Goal: Task Accomplishment & Management: Manage account settings

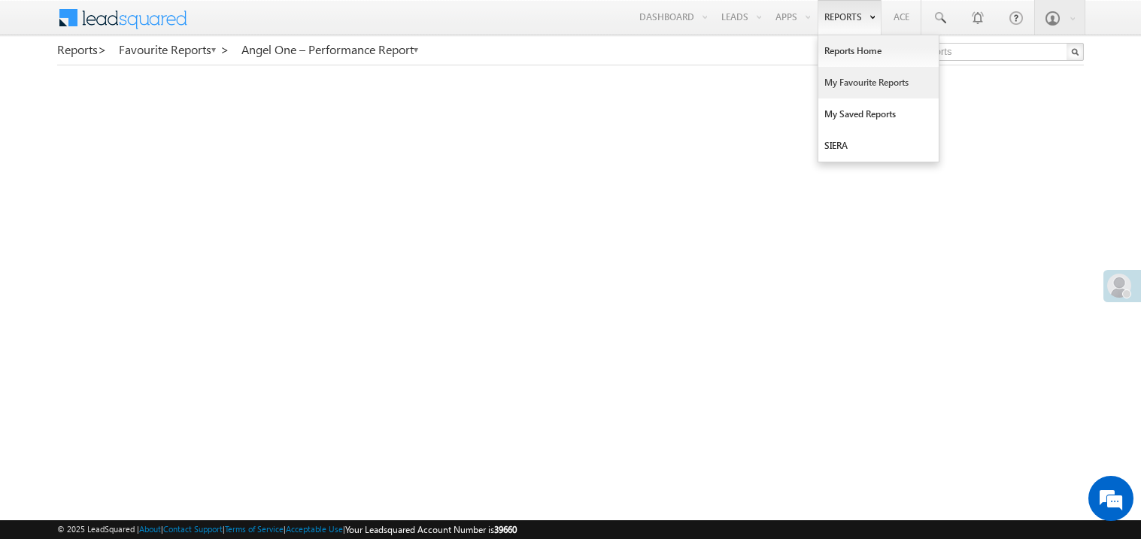
click at [832, 86] on link "My Favourite Reports" at bounding box center [878, 83] width 120 height 32
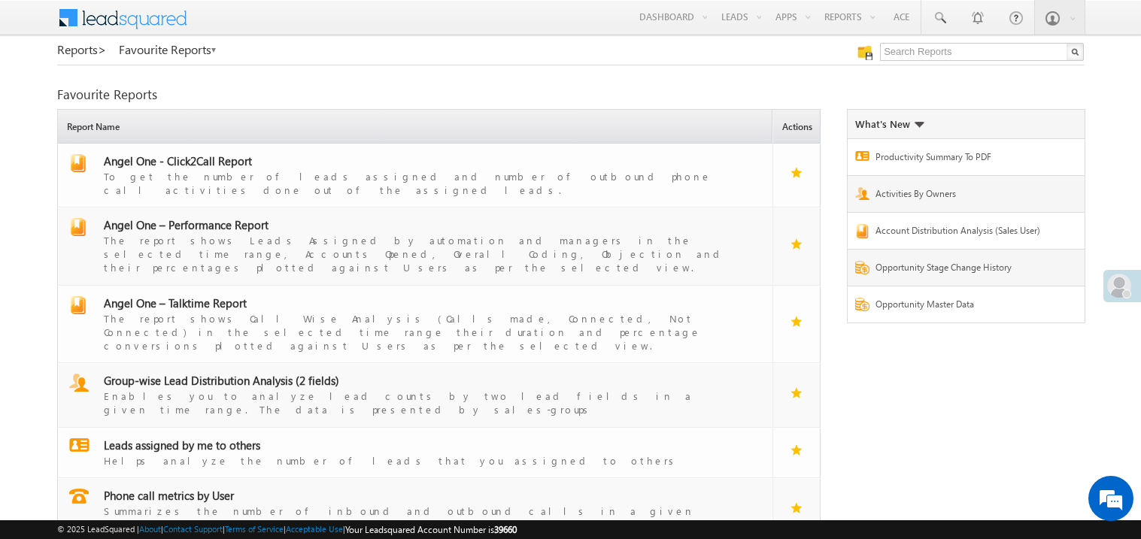
click at [832, 86] on div "Reports > Favourite Reports Favourite Reports Refresh first 1" at bounding box center [570, 325] width 1026 height 564
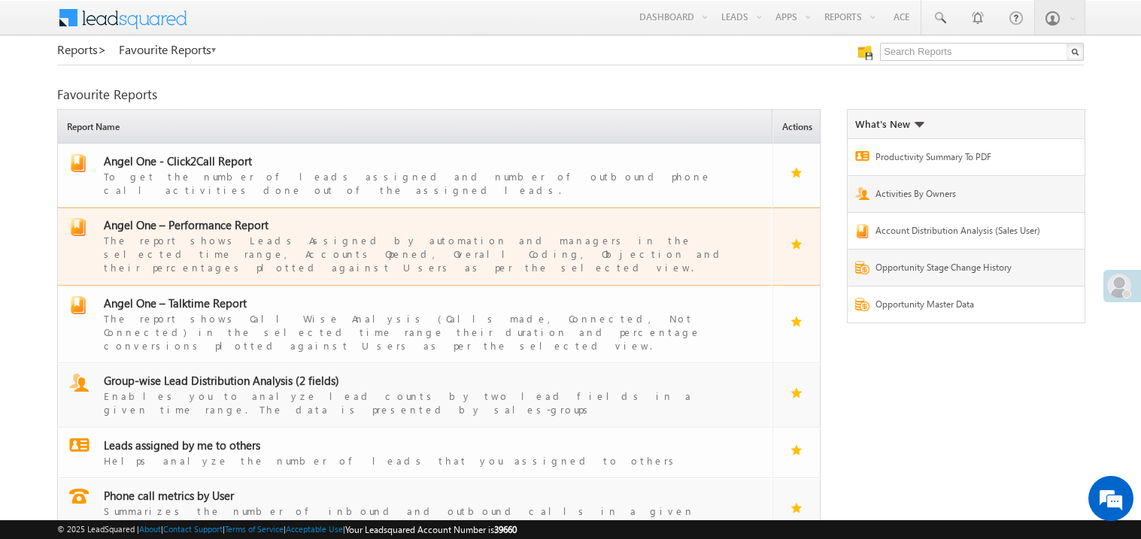
click at [211, 217] on span "Angel One – Performance Report" at bounding box center [186, 224] width 165 height 15
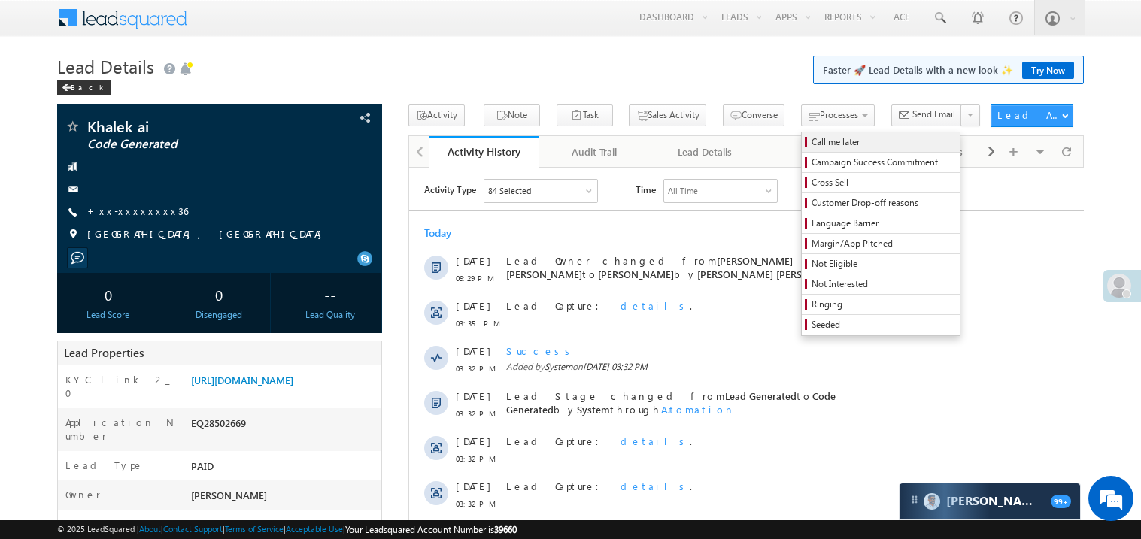
click at [811, 141] on span "Call me later" at bounding box center [882, 142] width 143 height 14
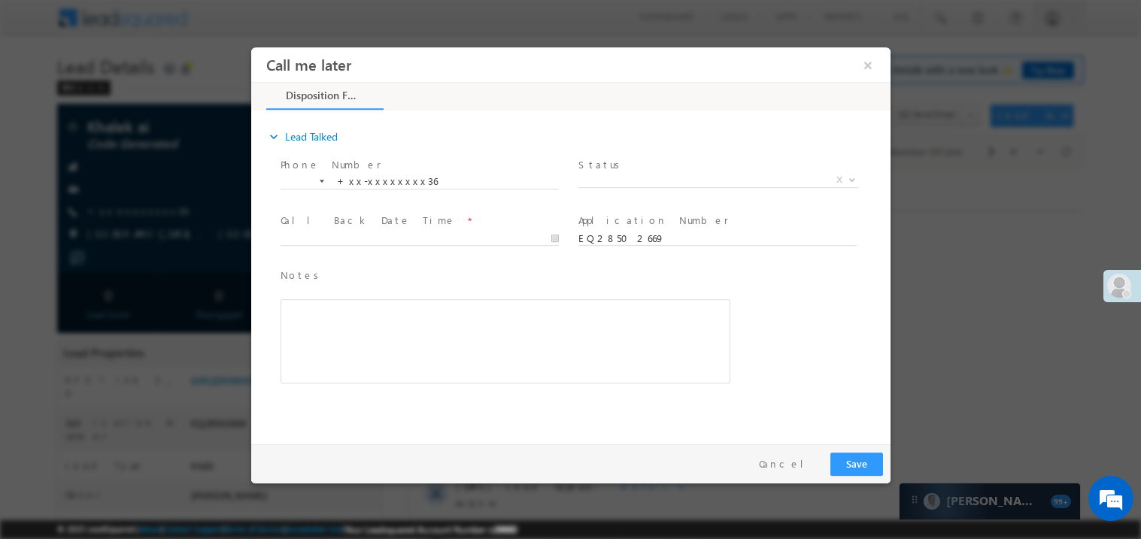
click at [638, 183] on span "X" at bounding box center [717, 179] width 280 height 15
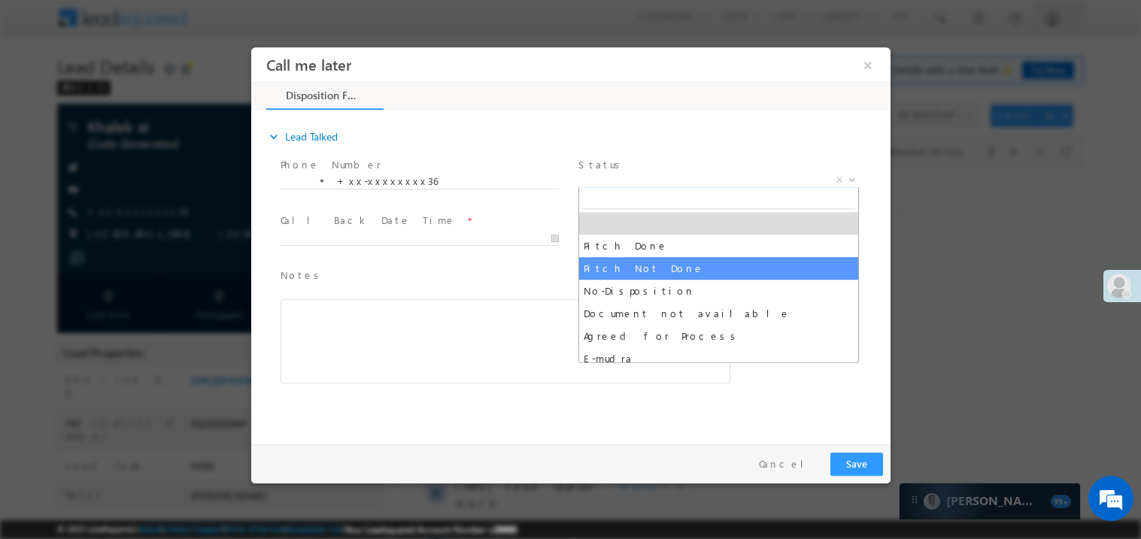
select select "Pitch Not Done"
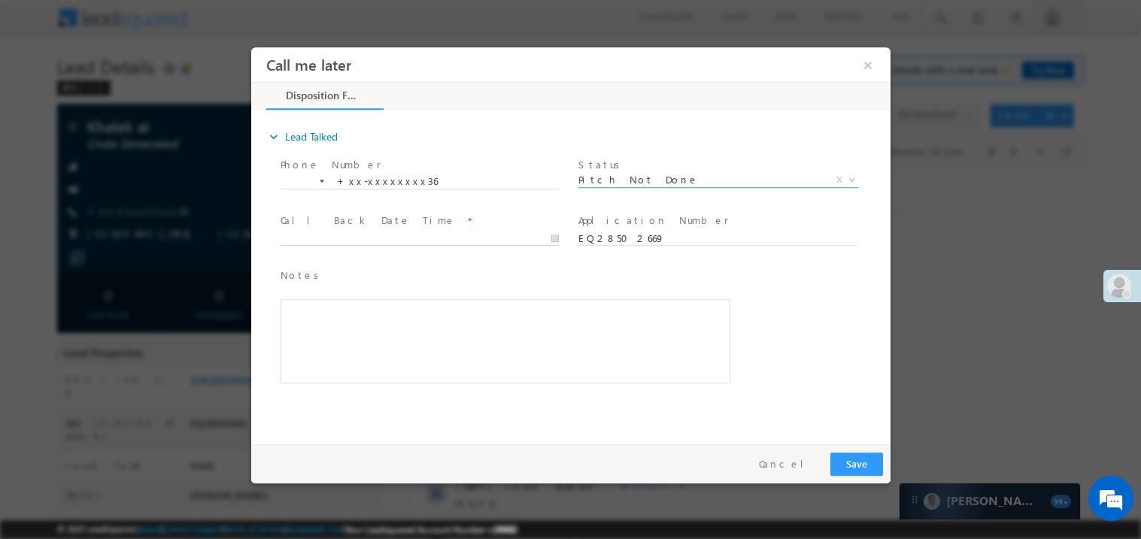
click at [359, 244] on body "Call me later ×" at bounding box center [569, 242] width 639 height 390
type input "09/07/25 9:51 PM"
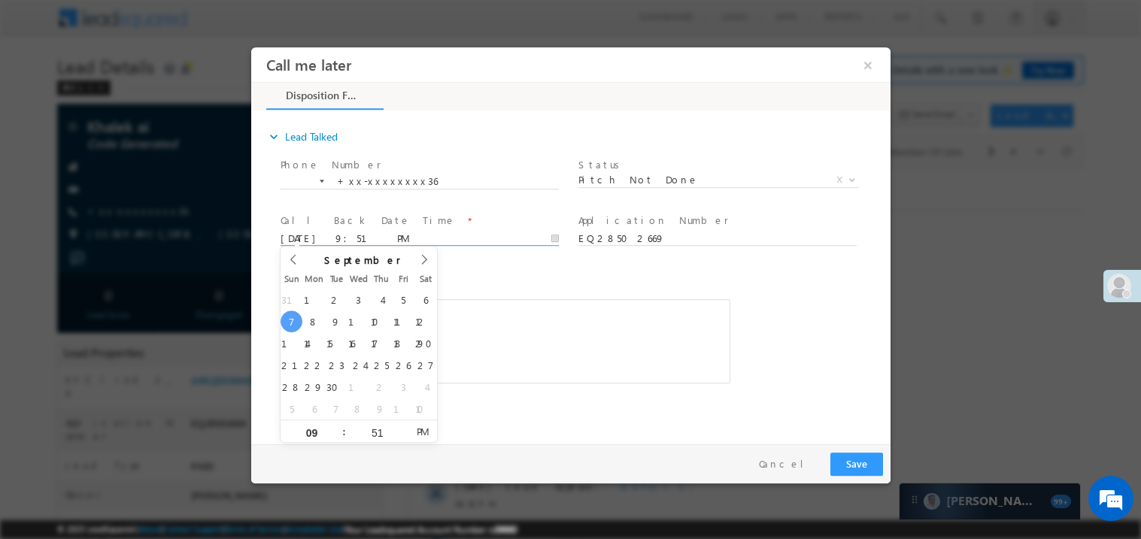
click at [511, 267] on span "Notes *" at bounding box center [493, 275] width 427 height 17
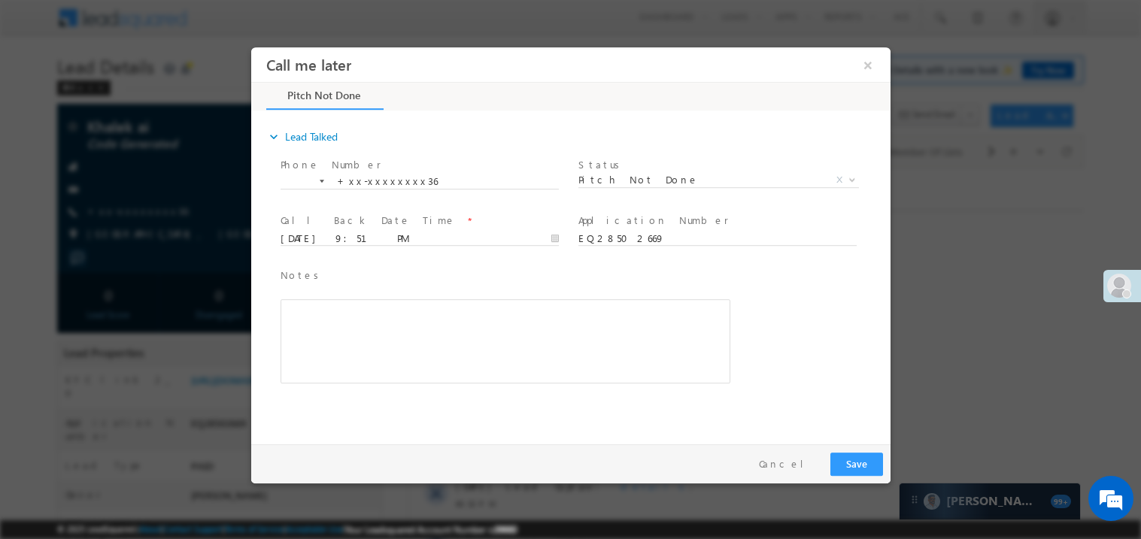
click at [396, 344] on div "Rich Text Editor, 40788eee-0fb2-11ec-a811-0adc8a9d82c2__tab1__section1__Notes__…" at bounding box center [505, 341] width 450 height 84
click at [850, 457] on button "Save" at bounding box center [855, 463] width 53 height 23
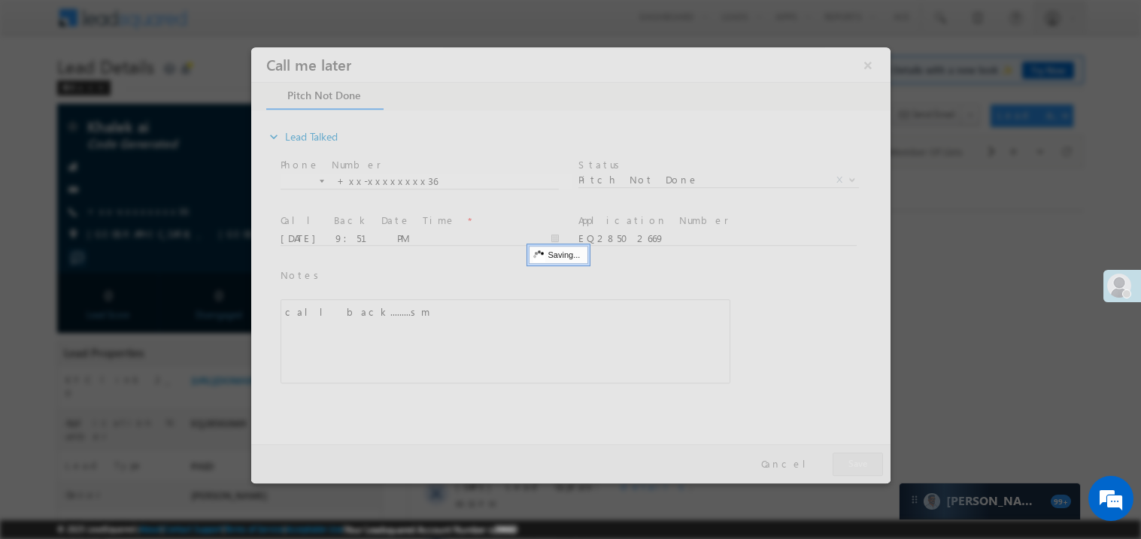
click at [850, 457] on div at bounding box center [569, 265] width 639 height 436
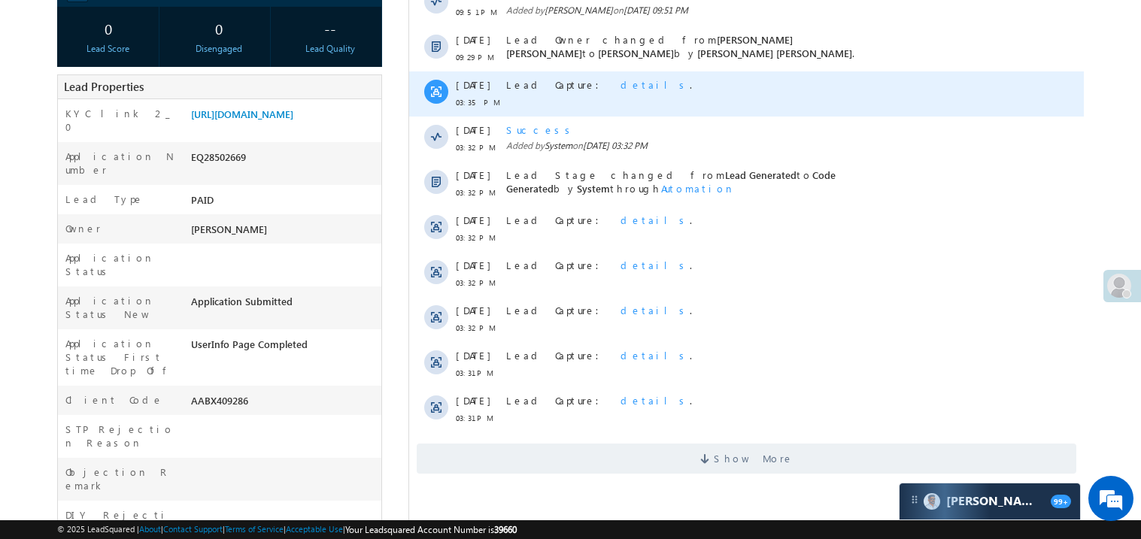
scroll to position [270, 0]
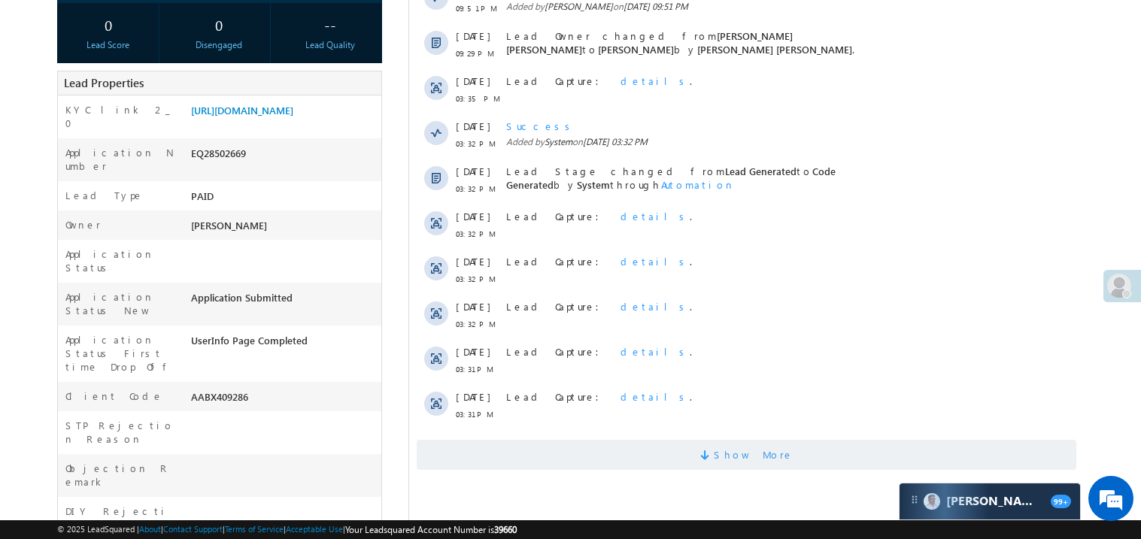
click at [605, 465] on span "Show More" at bounding box center [745, 455] width 659 height 30
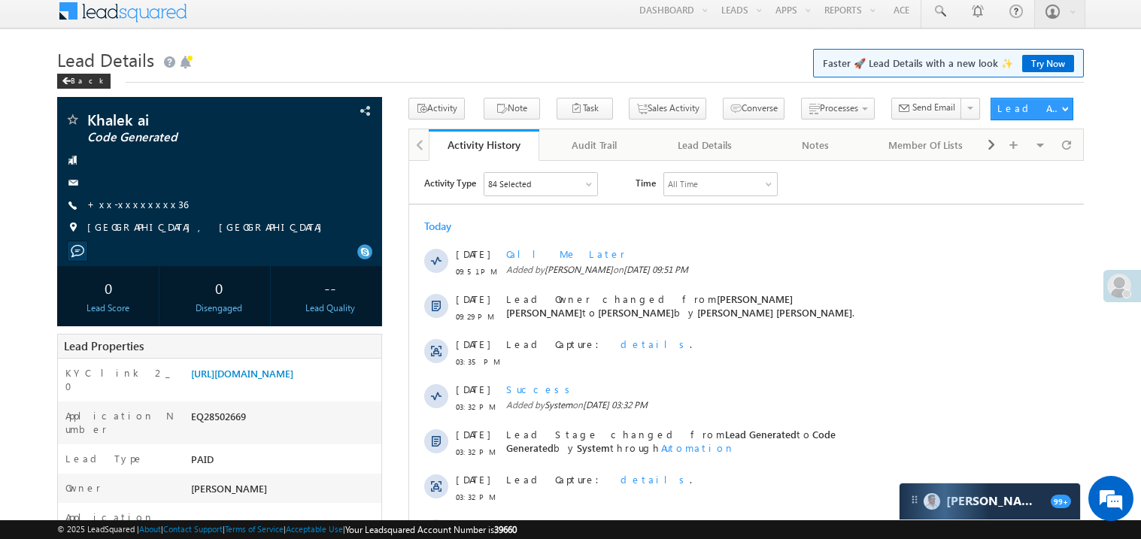
scroll to position [0, 0]
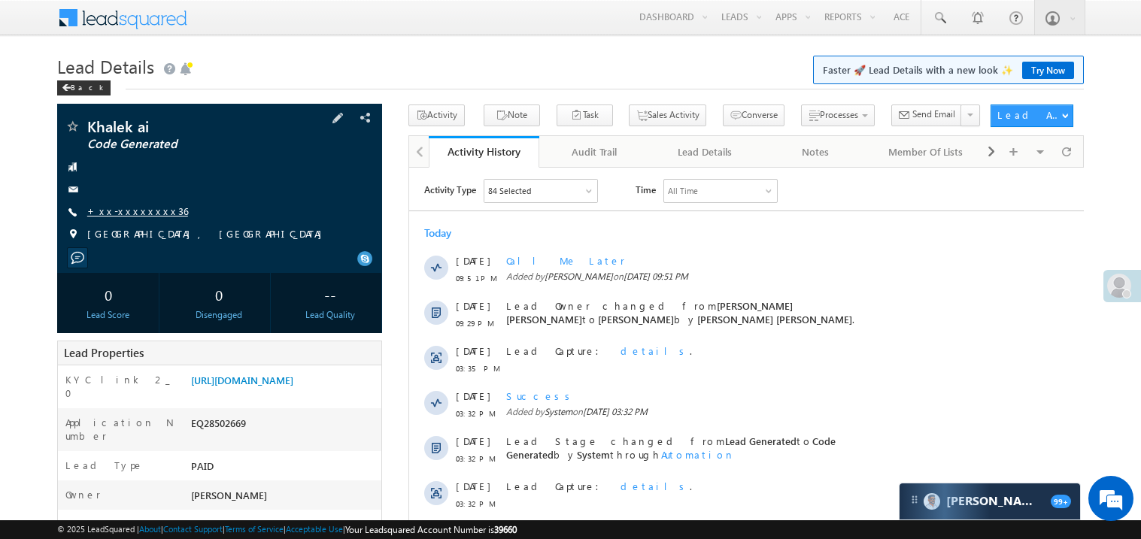
click at [137, 217] on link "+xx-xxxxxxxx36" at bounding box center [137, 211] width 101 height 13
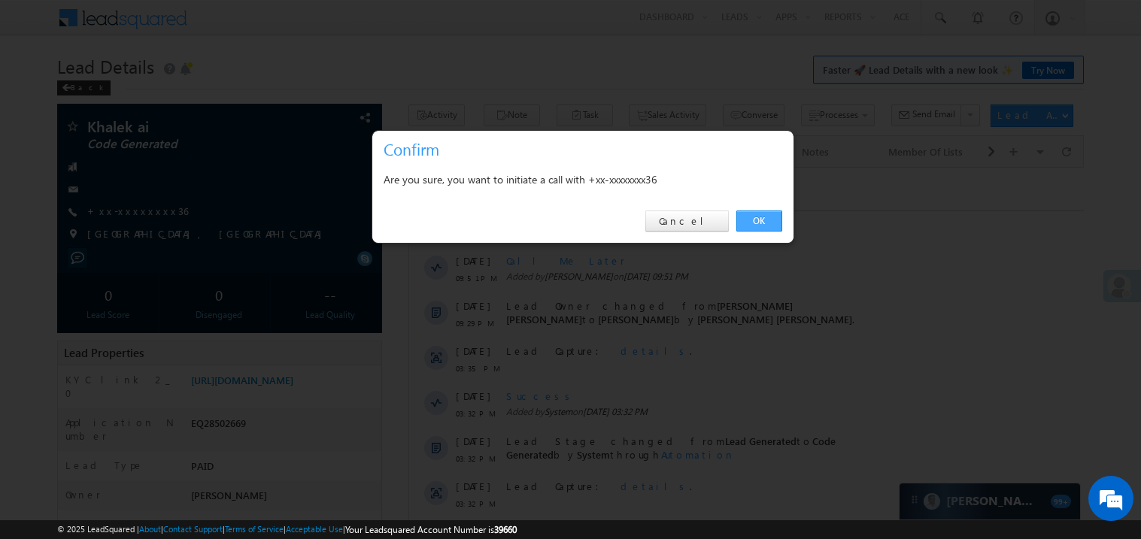
click at [758, 220] on link "OK" at bounding box center [759, 221] width 46 height 21
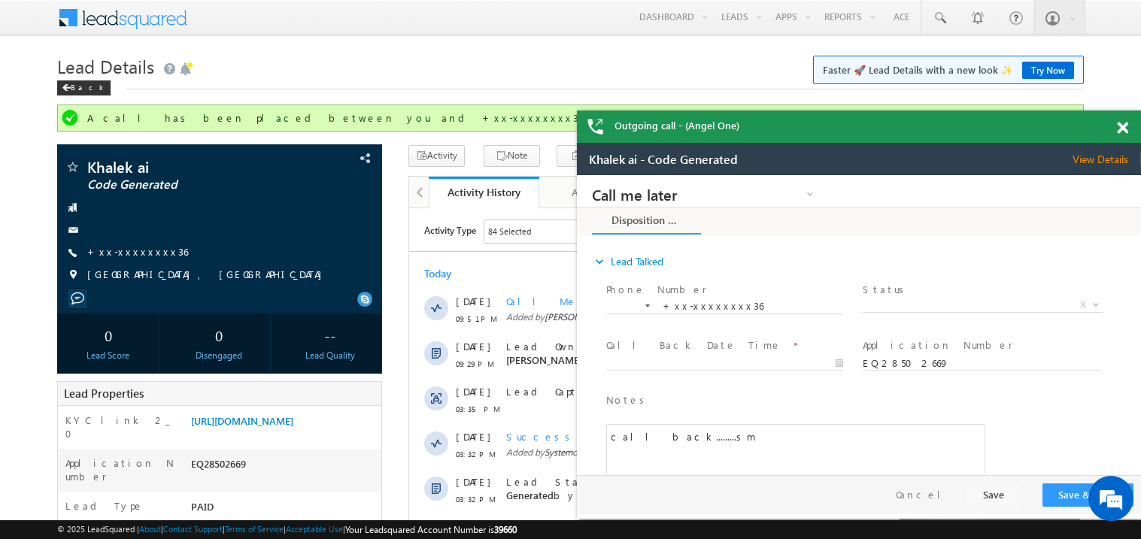
click at [1124, 126] on span at bounding box center [1122, 128] width 11 height 13
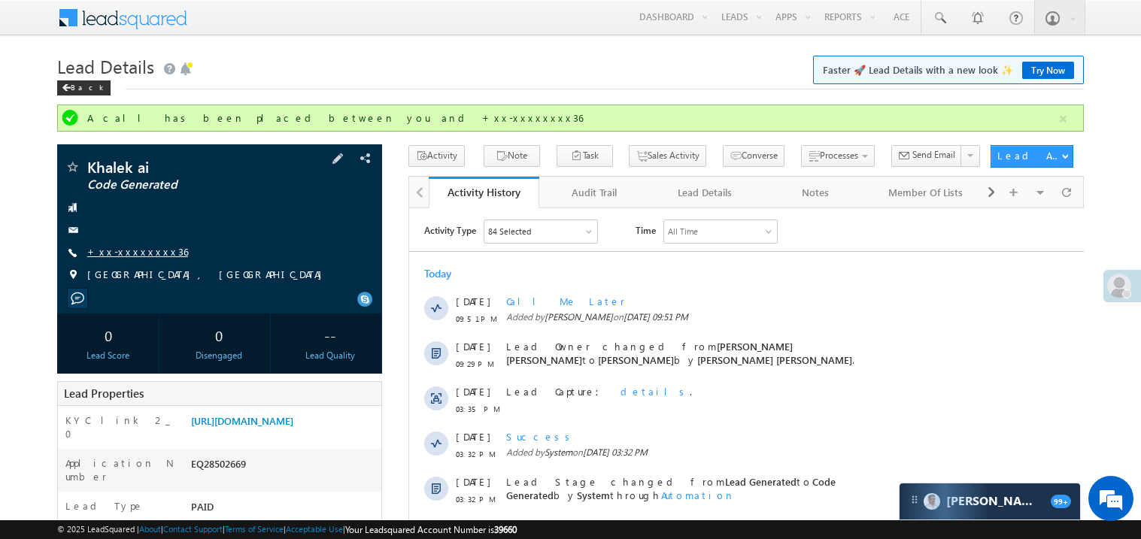
click at [129, 256] on link "+xx-xxxxxxxx36" at bounding box center [137, 251] width 101 height 13
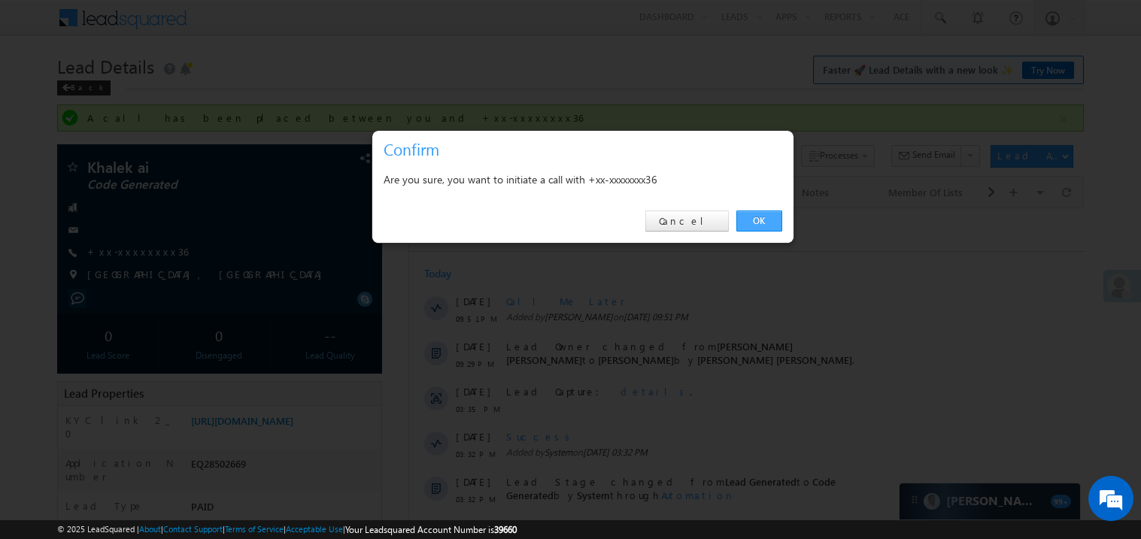
click at [756, 223] on link "OK" at bounding box center [759, 221] width 46 height 21
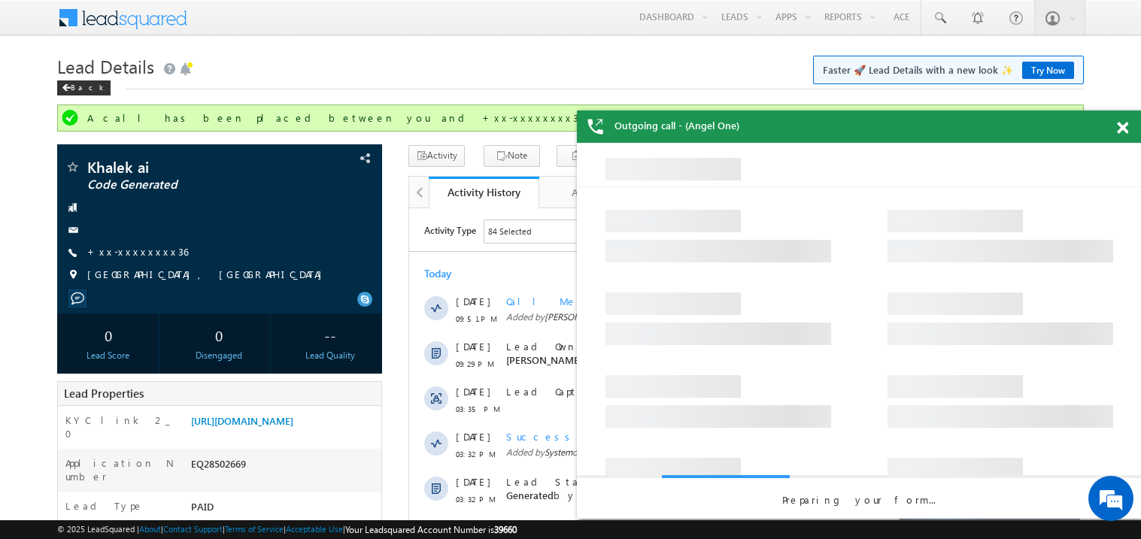
click at [1117, 124] on span at bounding box center [1122, 128] width 11 height 13
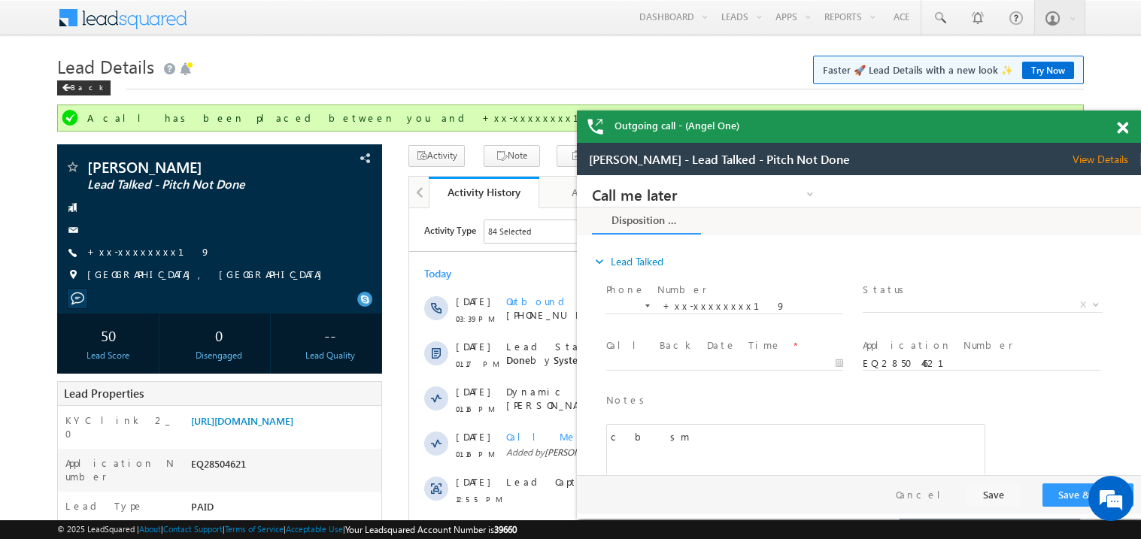
click at [1123, 125] on span at bounding box center [1122, 128] width 11 height 13
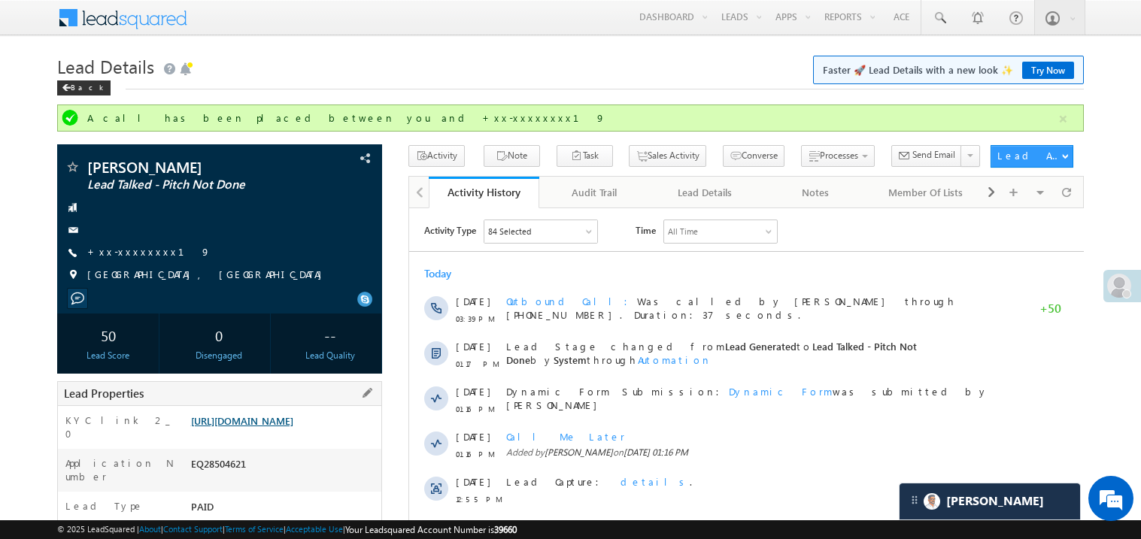
click at [293, 427] on link "[URL][DOMAIN_NAME]" at bounding box center [242, 420] width 102 height 13
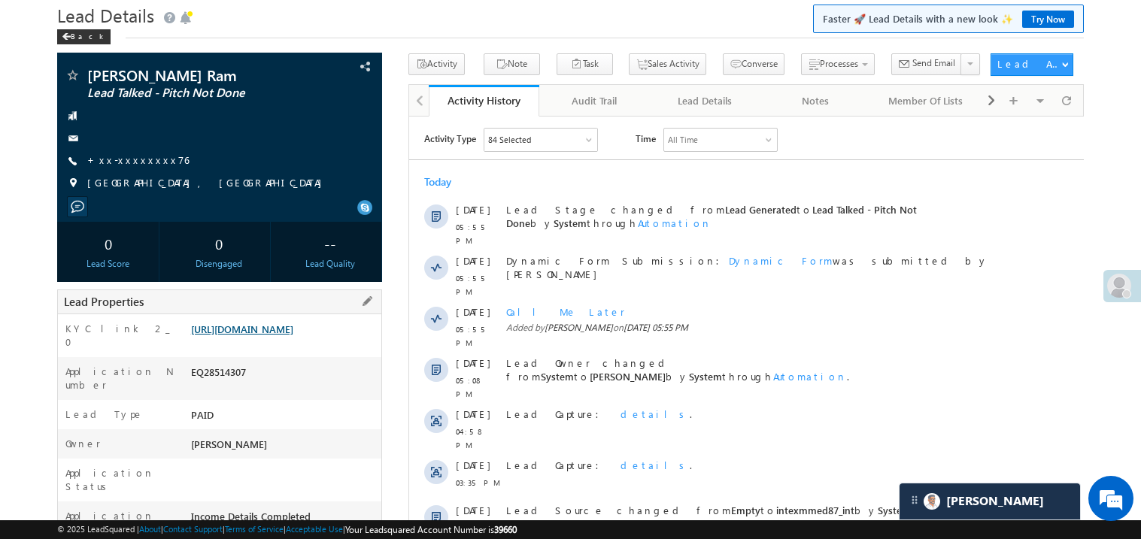
click at [277, 335] on link "https://angelbroking1-pk3em7sa.customui-test.leadsquared.com?leadId=51d661a2-f6…" at bounding box center [242, 329] width 102 height 13
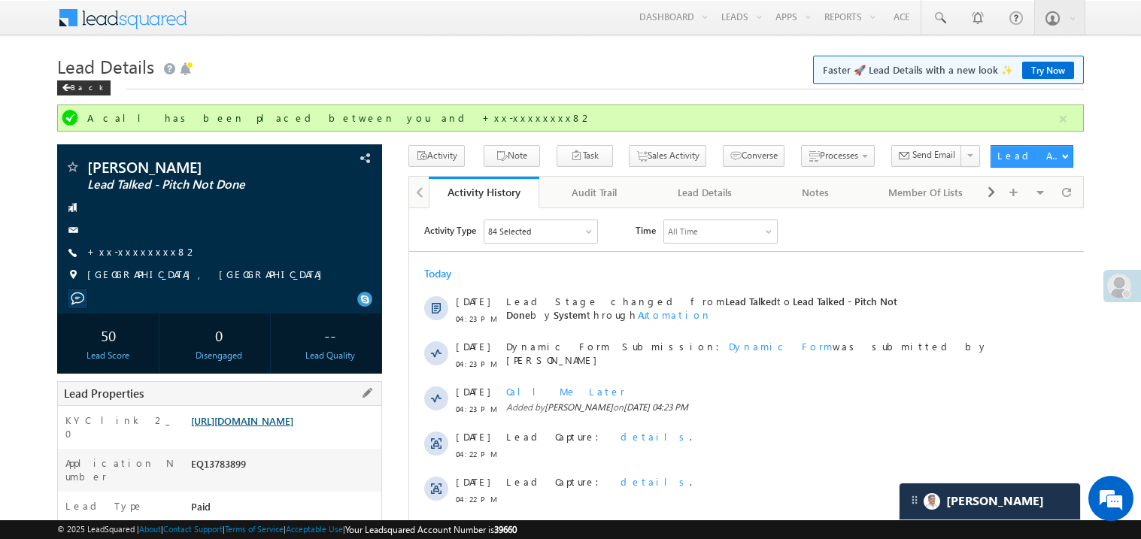
click at [292, 427] on link "https://angelbroking1-pk3em7sa.customui-test.leadsquared.com?leadId=0c81cd0e-c2…" at bounding box center [242, 420] width 102 height 13
click at [138, 255] on link "+xx-xxxxxxxx82" at bounding box center [142, 251] width 111 height 13
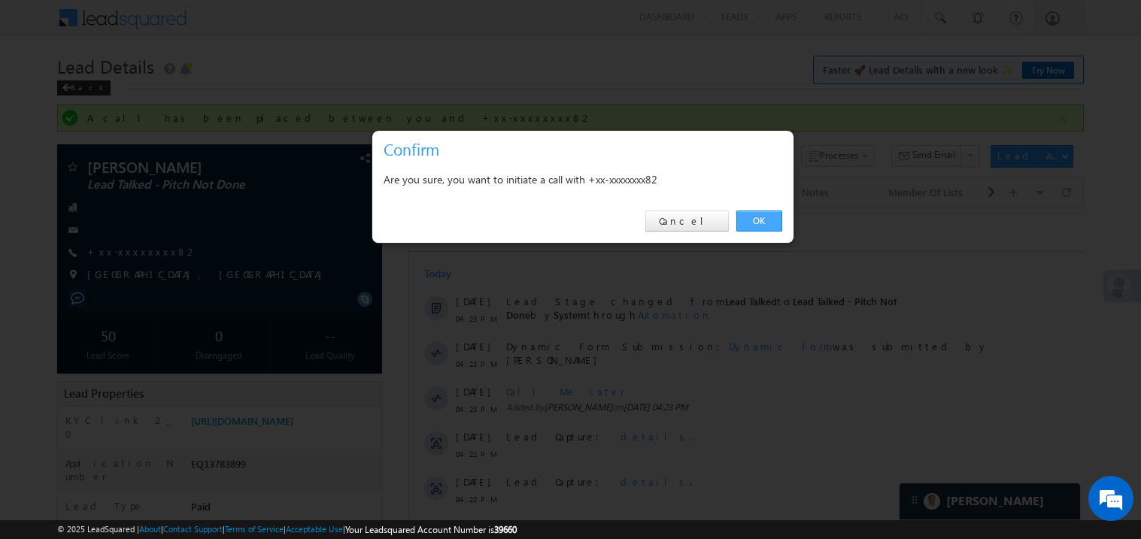
click at [770, 220] on link "OK" at bounding box center [759, 221] width 46 height 21
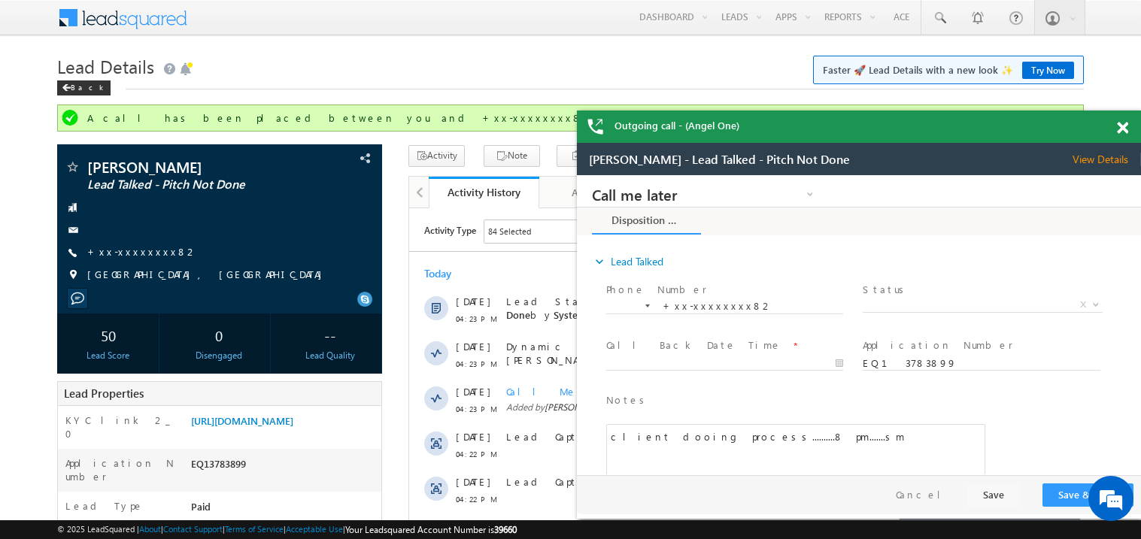
click at [1128, 129] on div at bounding box center [1130, 125] width 20 height 29
click at [1126, 130] on span at bounding box center [1122, 128] width 11 height 13
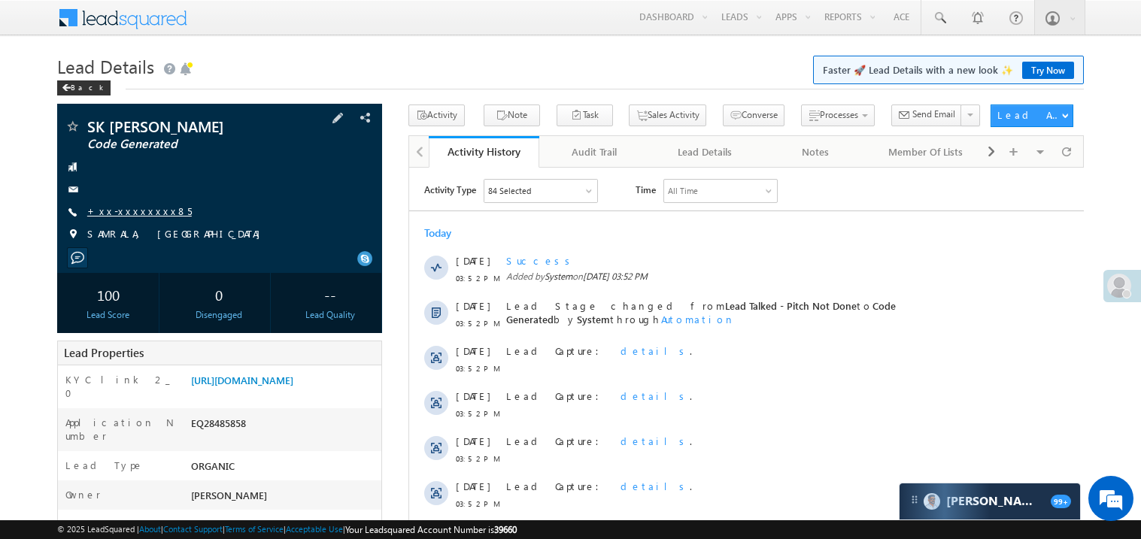
click at [128, 211] on link "+xx-xxxxxxxx85" at bounding box center [139, 211] width 105 height 13
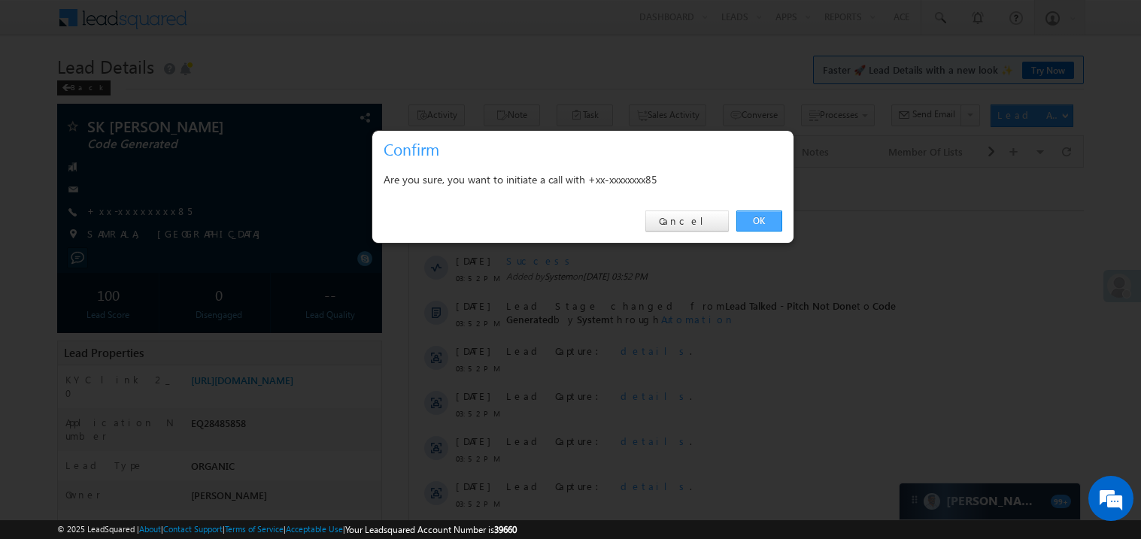
click at [759, 223] on link "OK" at bounding box center [759, 221] width 46 height 21
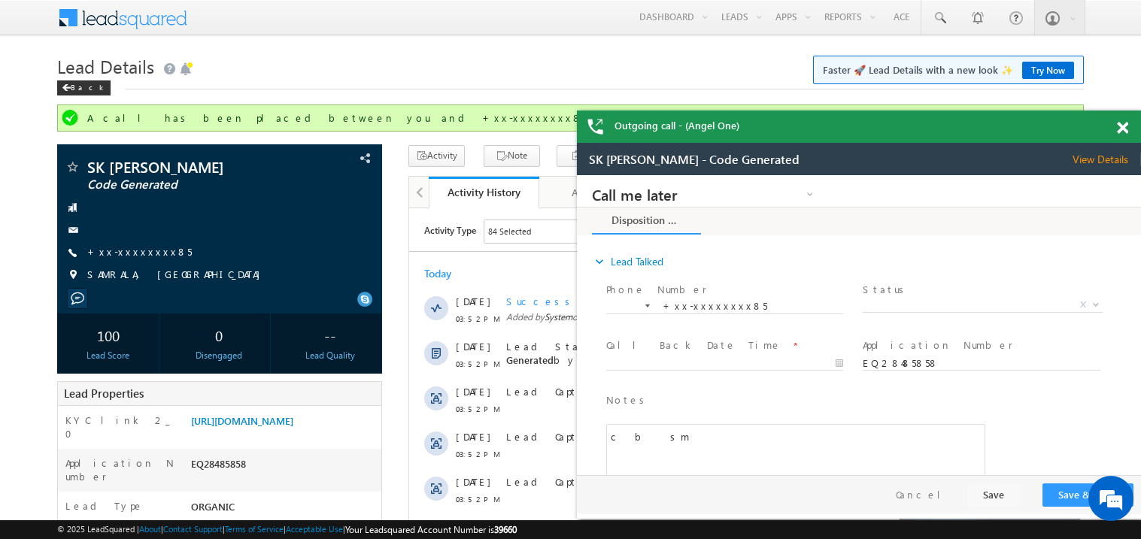
click at [1124, 126] on span at bounding box center [1122, 128] width 11 height 13
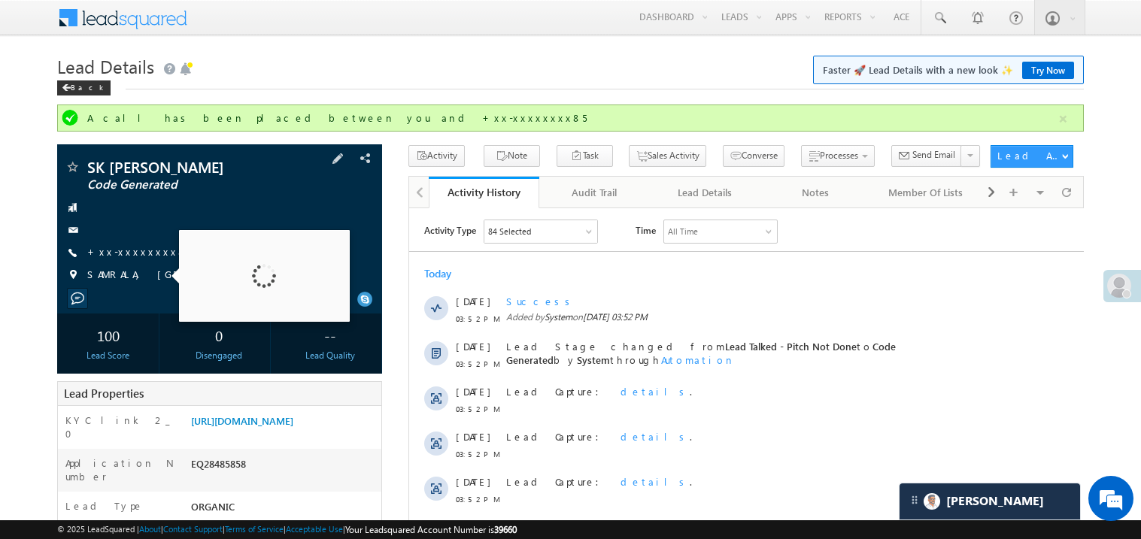
click at [132, 243] on div "SK Sonu Kumar Code Generated +xx-xxxxxxxx85" at bounding box center [220, 224] width 310 height 131
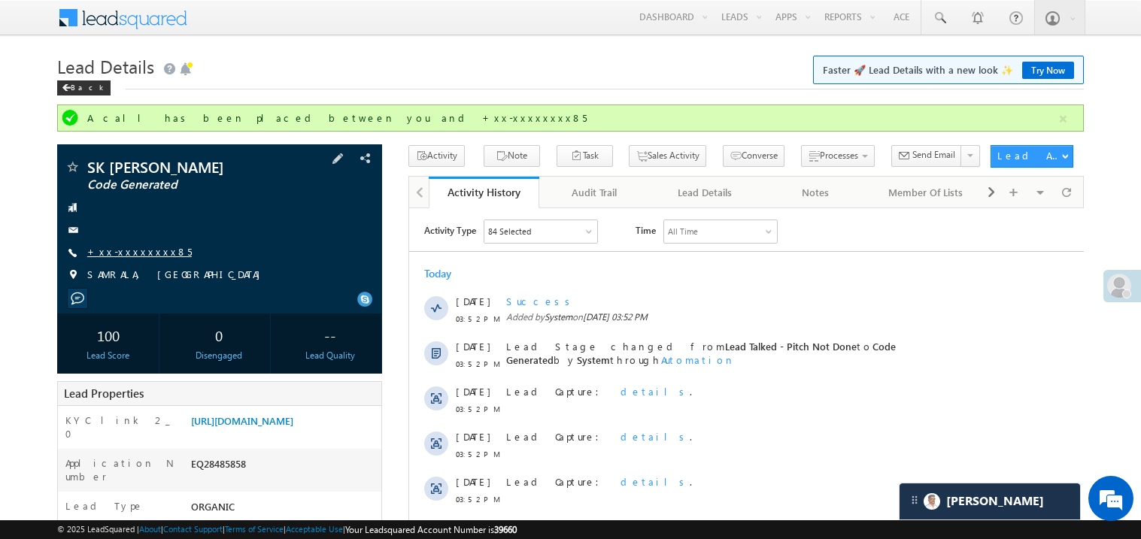
click at [128, 258] on link "+xx-xxxxxxxx85" at bounding box center [139, 251] width 105 height 13
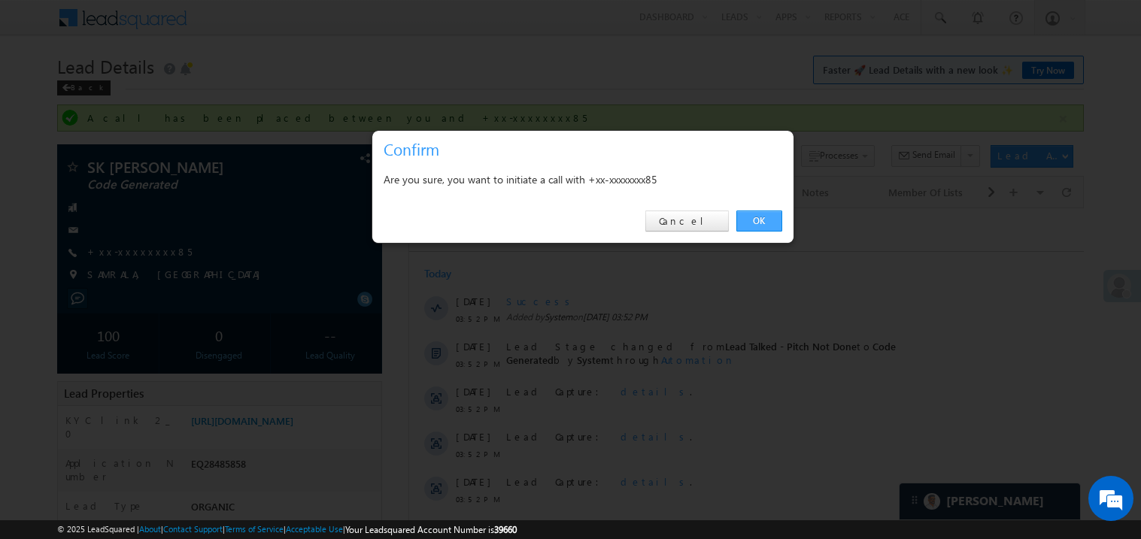
click at [746, 218] on link "OK" at bounding box center [759, 221] width 46 height 21
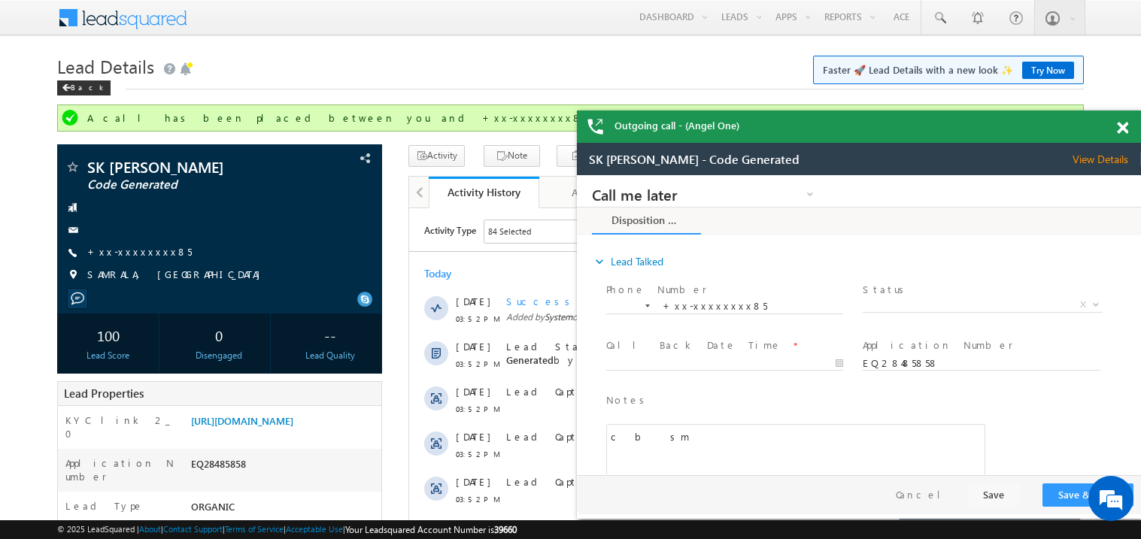
click at [1130, 130] on div at bounding box center [1130, 125] width 20 height 29
click at [1123, 129] on span at bounding box center [1122, 128] width 11 height 13
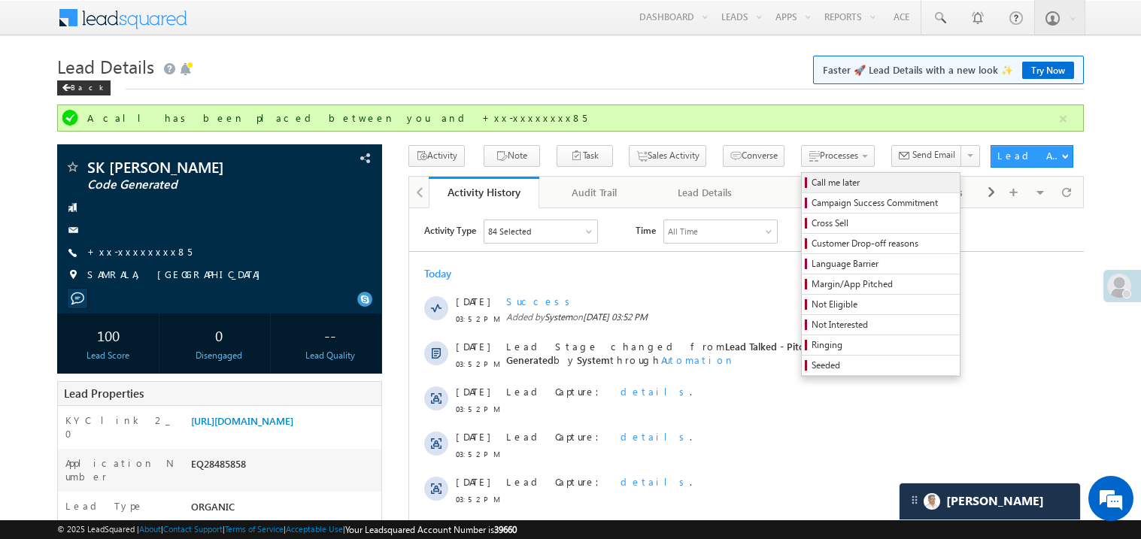
click at [811, 179] on span "Call me later" at bounding box center [882, 183] width 143 height 14
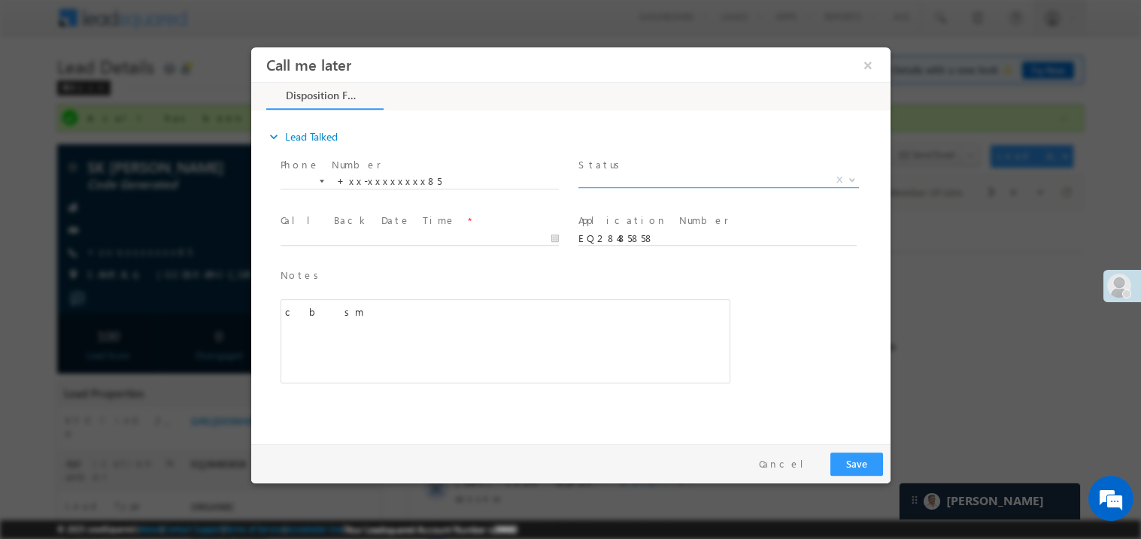
click at [615, 180] on span "X" at bounding box center [717, 179] width 280 height 15
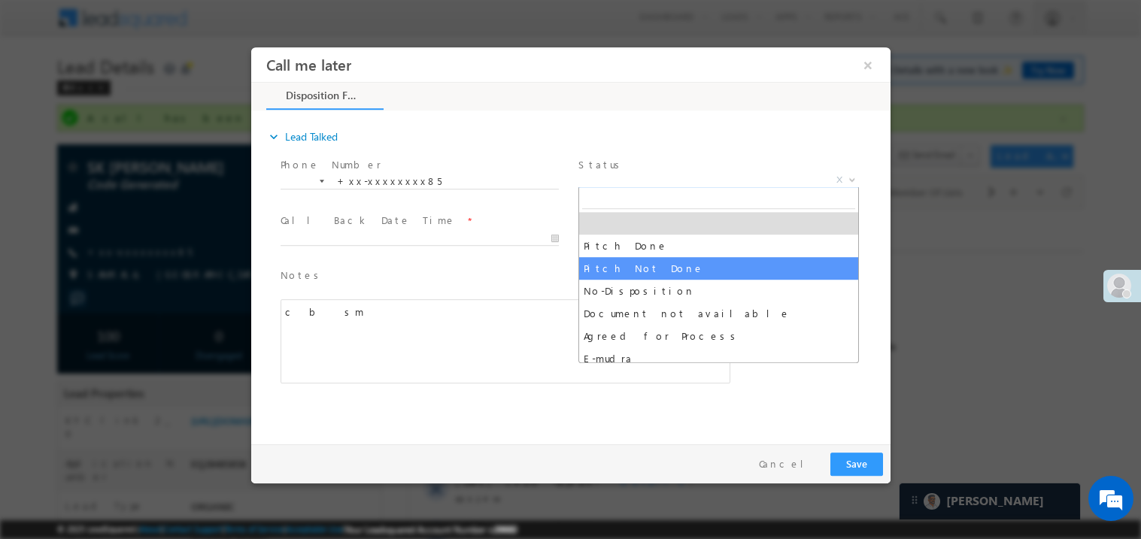
select select "Pitch Not Done"
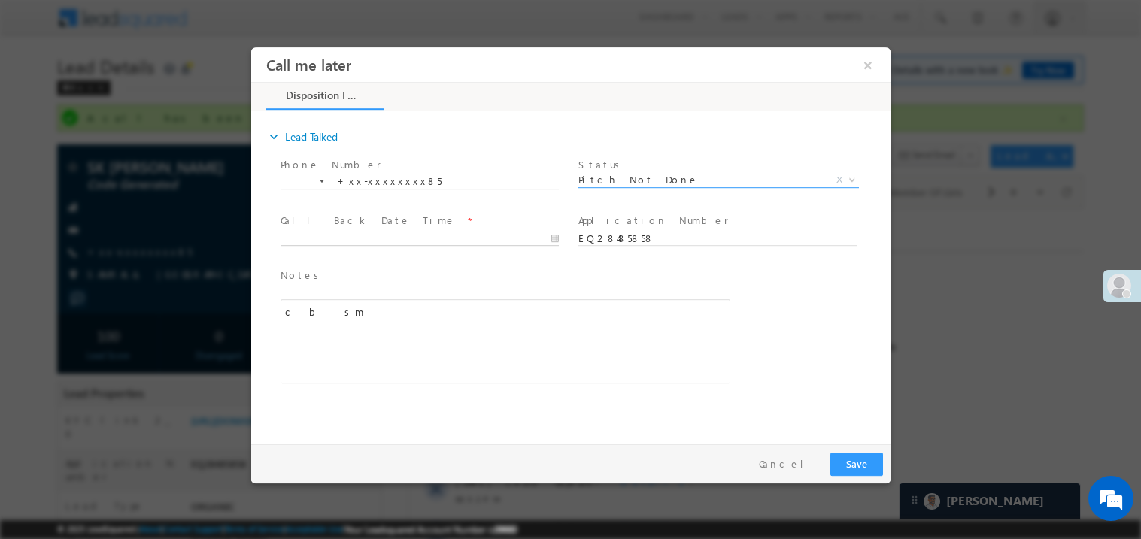
click at [350, 233] on body "Call me later ×" at bounding box center [569, 242] width 639 height 390
type input "09/07/25 10:00 PM"
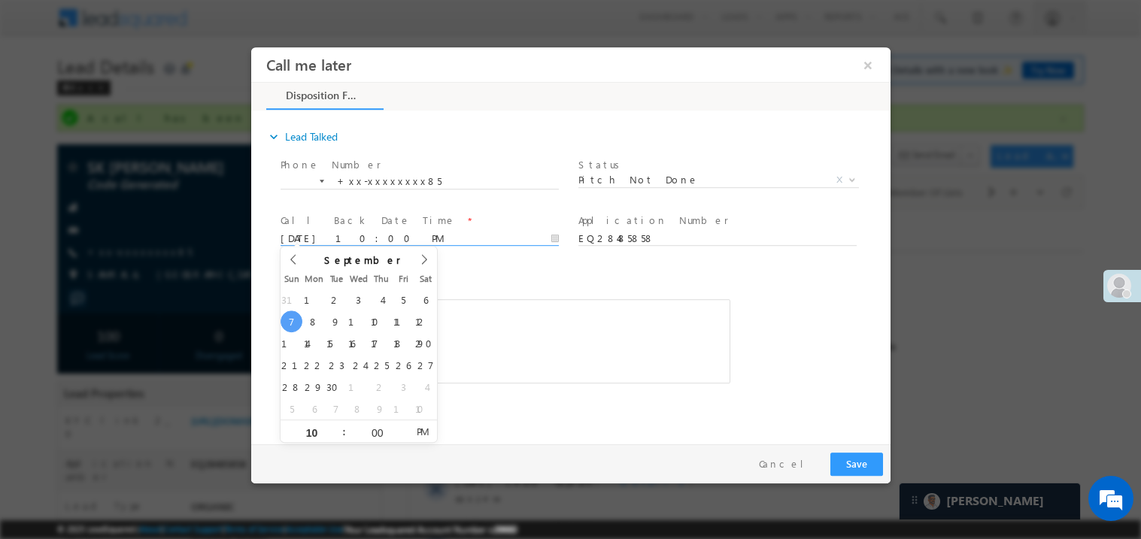
click at [599, 303] on div "c b sm" at bounding box center [505, 341] width 450 height 84
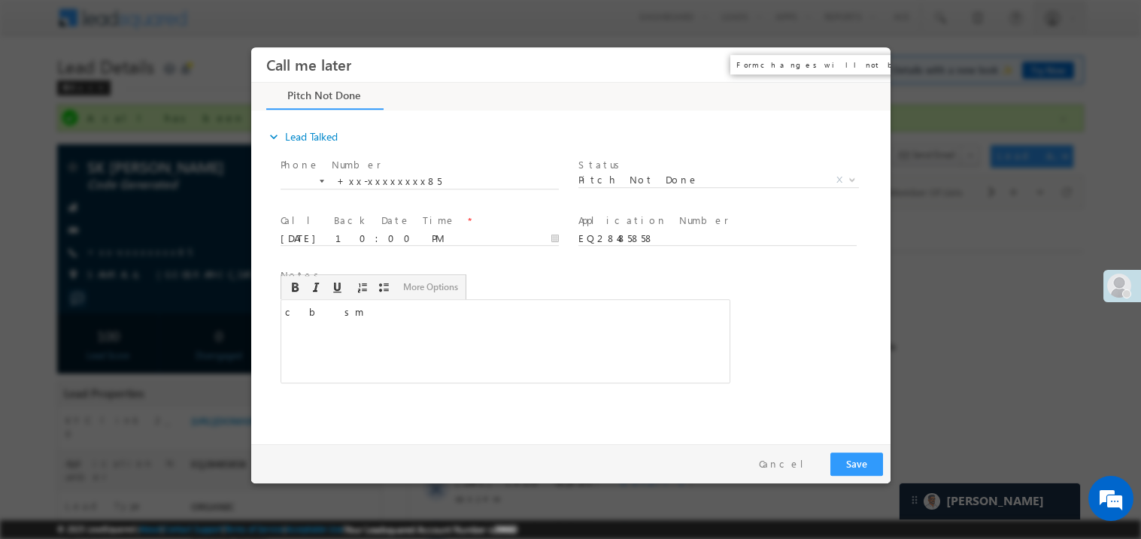
click at [866, 64] on button "×" at bounding box center [867, 64] width 26 height 28
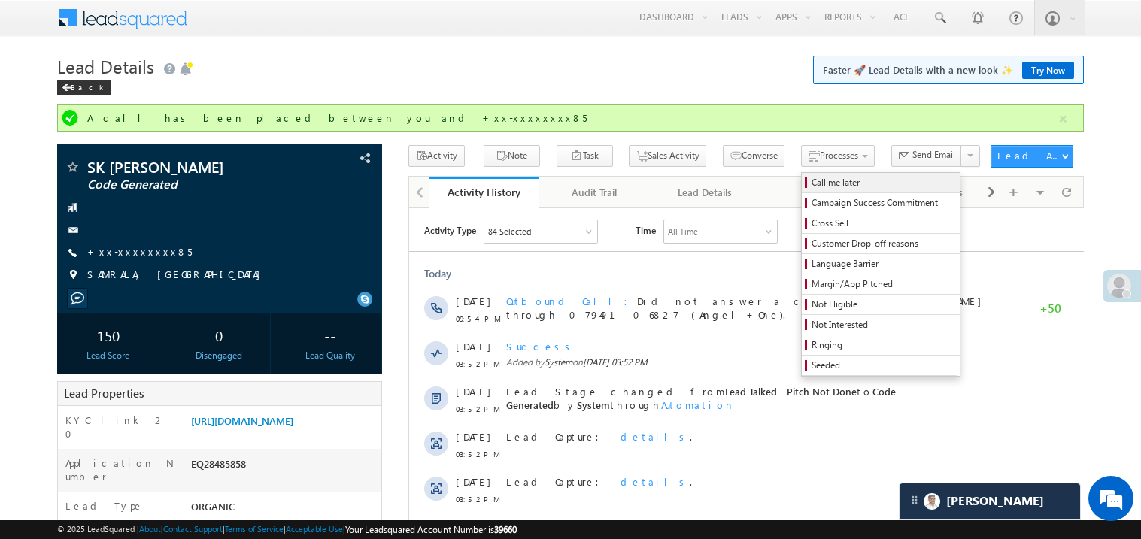
click at [811, 181] on span "Call me later" at bounding box center [882, 183] width 143 height 14
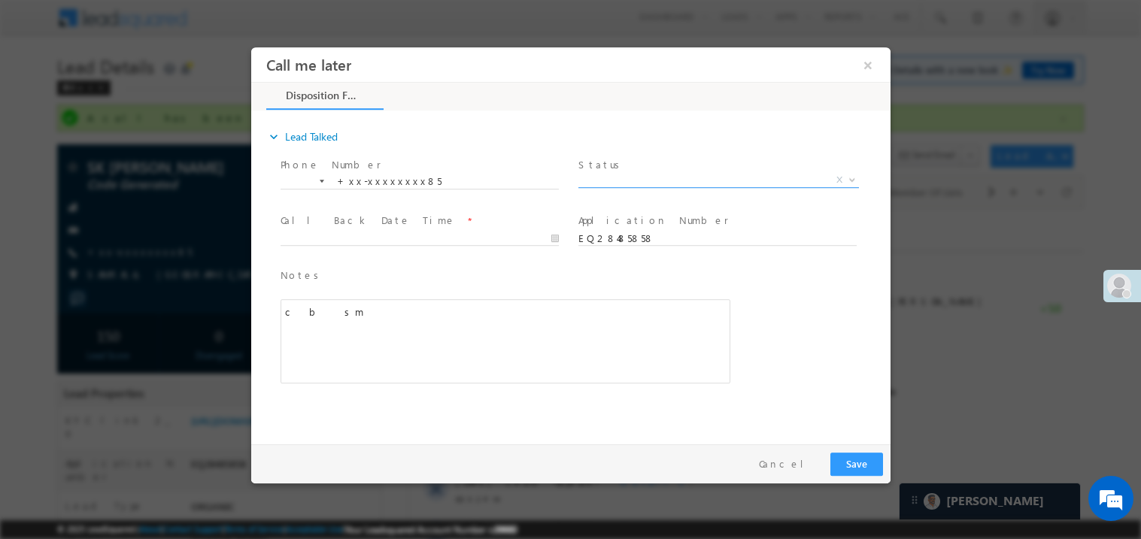
click at [630, 176] on span "X" at bounding box center [717, 179] width 280 height 15
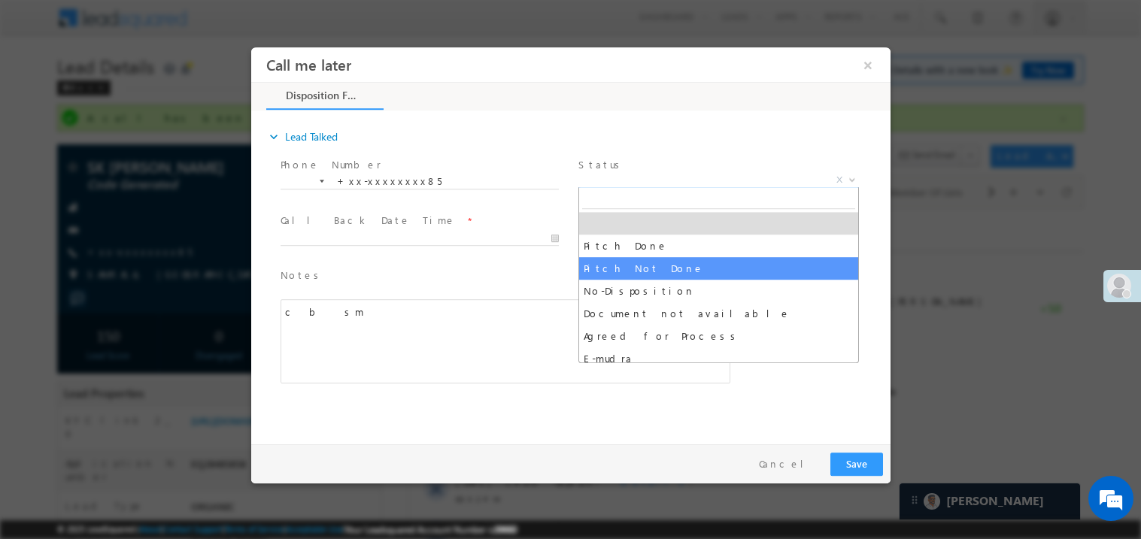
select select "Pitch Not Done"
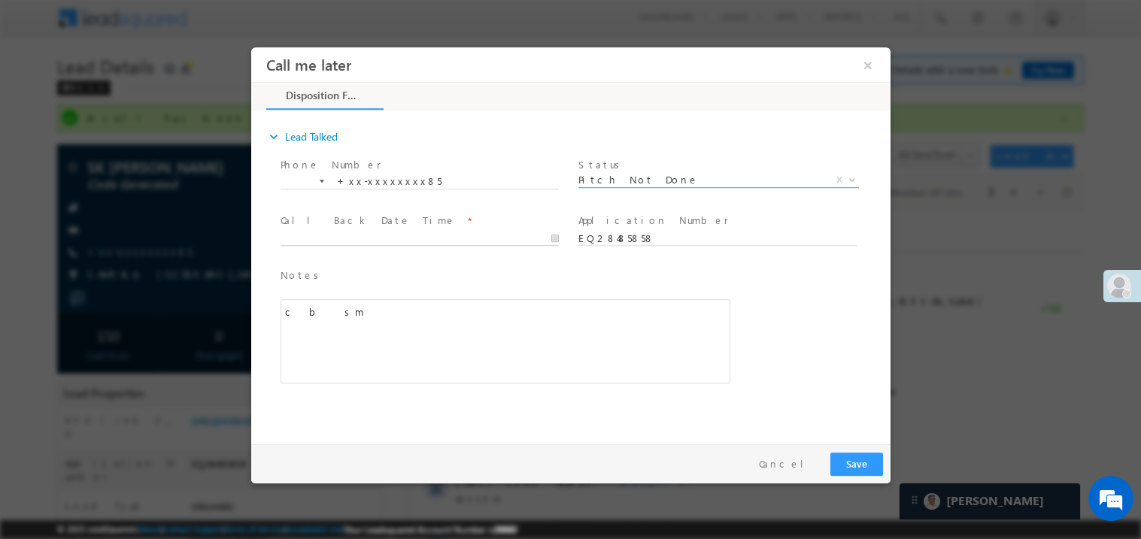
click at [357, 234] on body "Call me later ×" at bounding box center [569, 242] width 639 height 390
type input "09/07/25 10:01 PM"
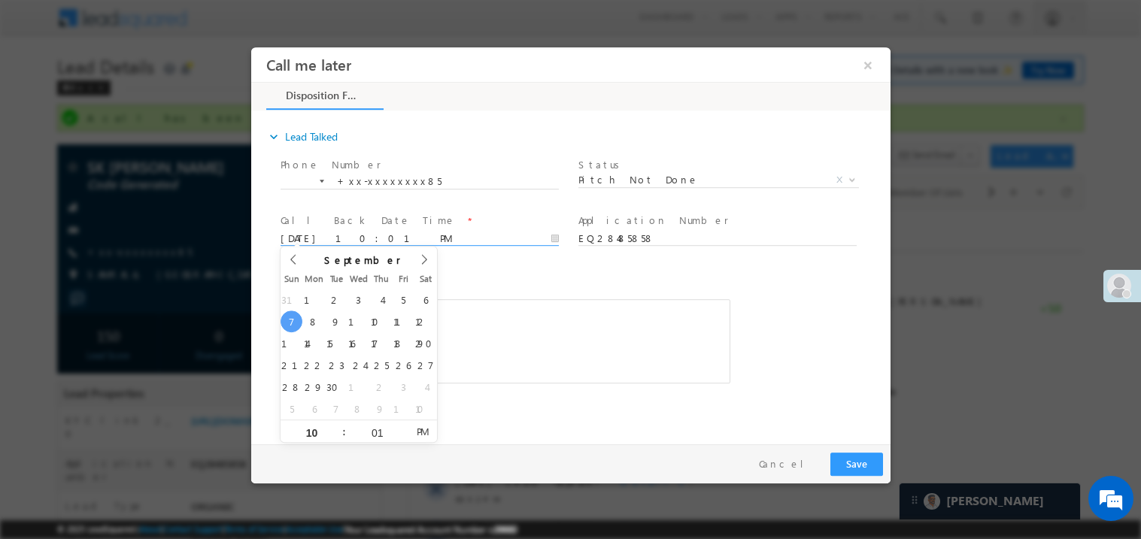
click at [508, 315] on div "c b sm" at bounding box center [505, 341] width 450 height 84
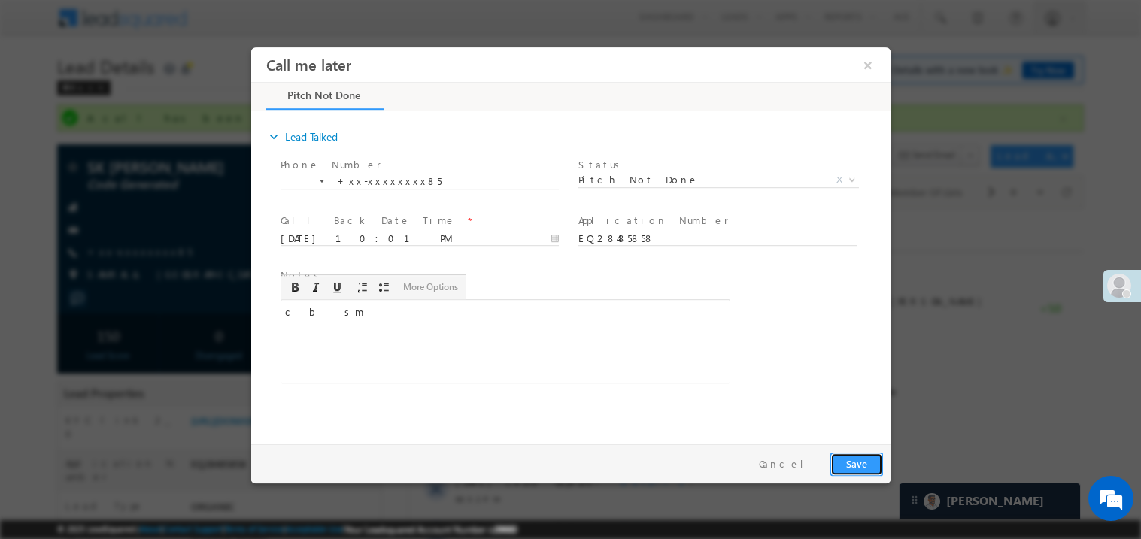
click at [854, 462] on button "Save" at bounding box center [855, 463] width 53 height 23
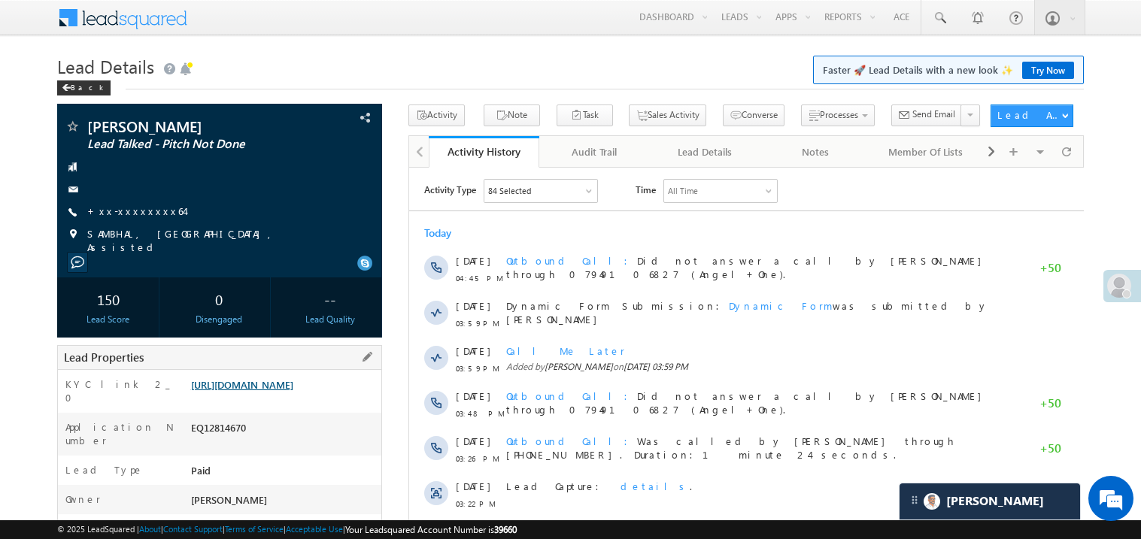
click at [284, 391] on link "[URL][DOMAIN_NAME]" at bounding box center [242, 384] width 102 height 13
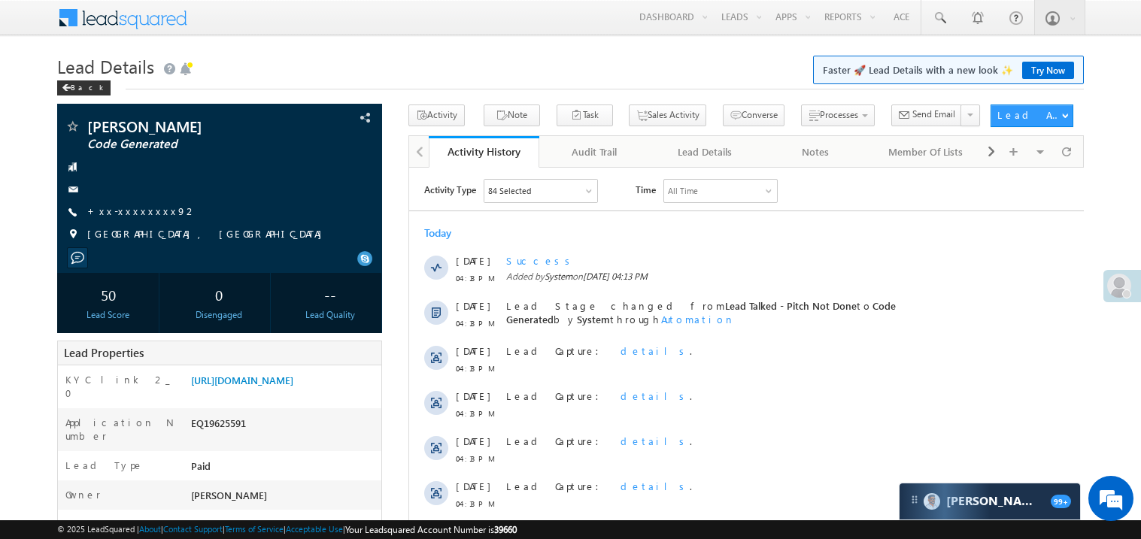
click at [141, 211] on link "+xx-xxxxxxxx92" at bounding box center [142, 211] width 110 height 13
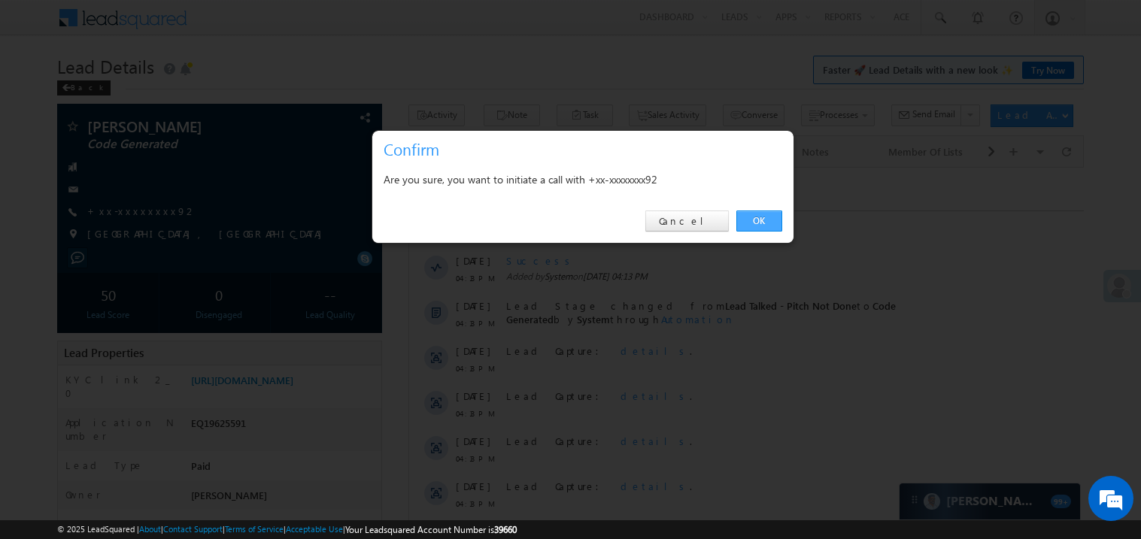
click at [762, 221] on link "OK" at bounding box center [759, 221] width 46 height 21
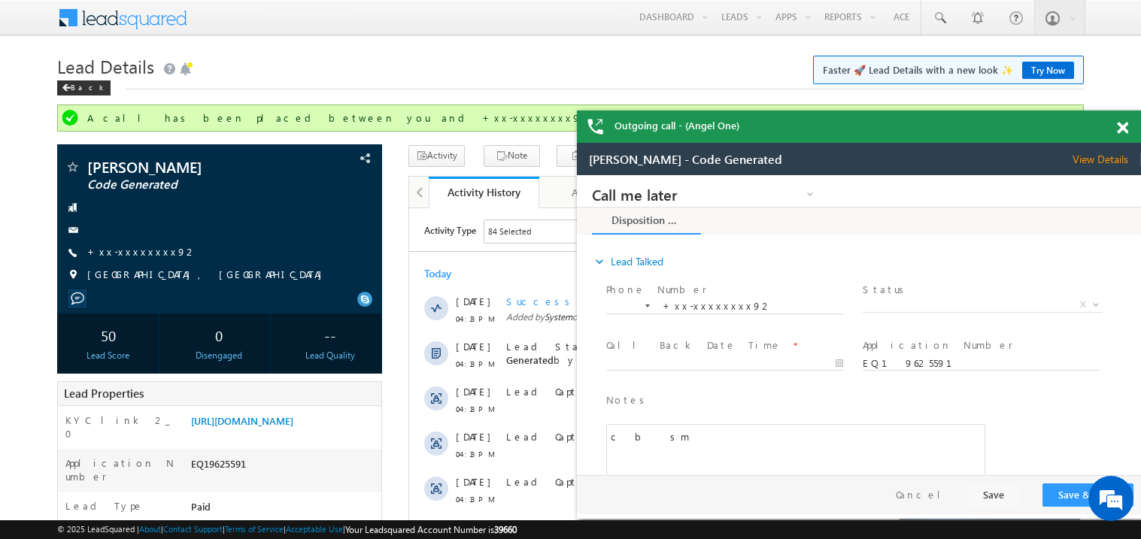
click at [1128, 131] on div at bounding box center [1130, 125] width 20 height 29
click at [1126, 126] on span at bounding box center [1122, 128] width 11 height 13
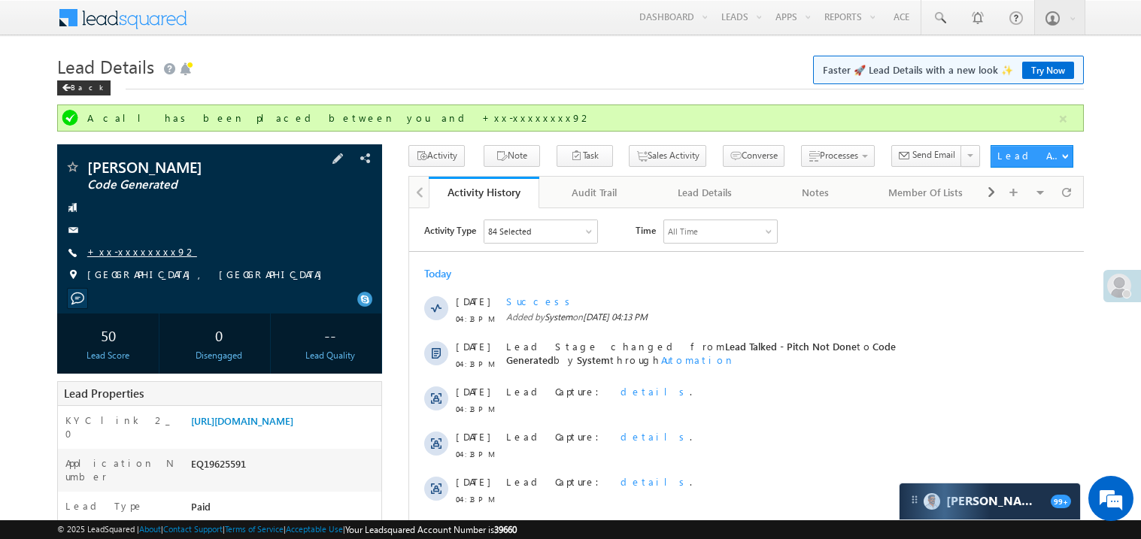
click at [130, 251] on link "+xx-xxxxxxxx92" at bounding box center [142, 251] width 110 height 13
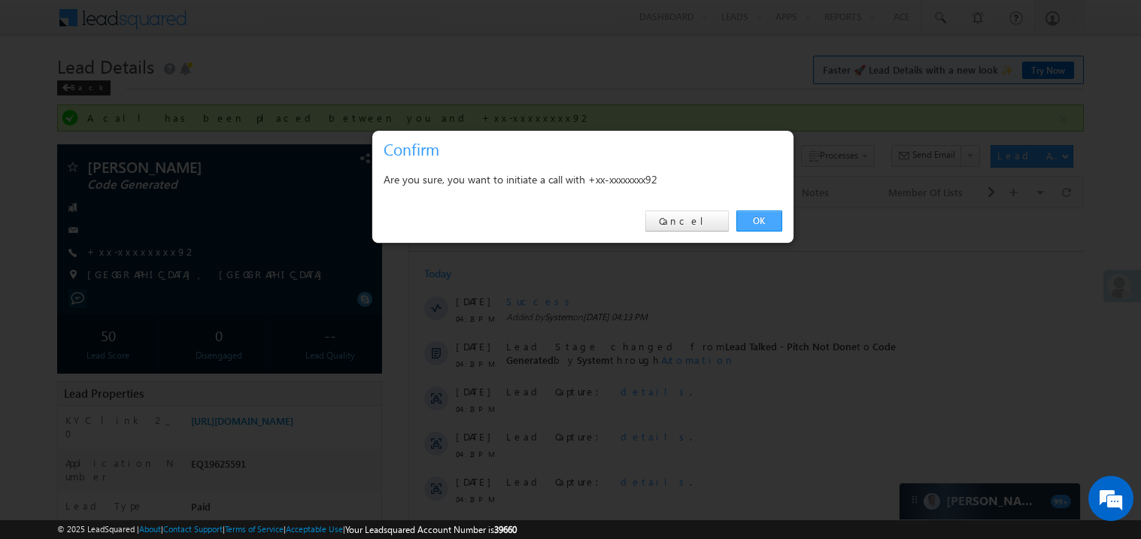
click at [741, 219] on link "OK" at bounding box center [759, 221] width 46 height 21
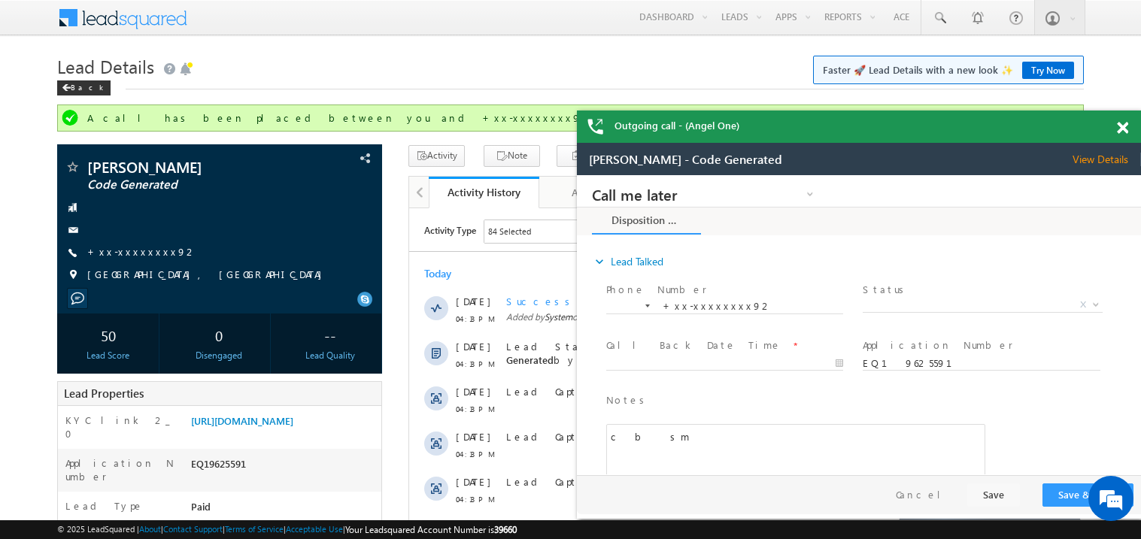
click at [1126, 126] on span at bounding box center [1122, 128] width 11 height 13
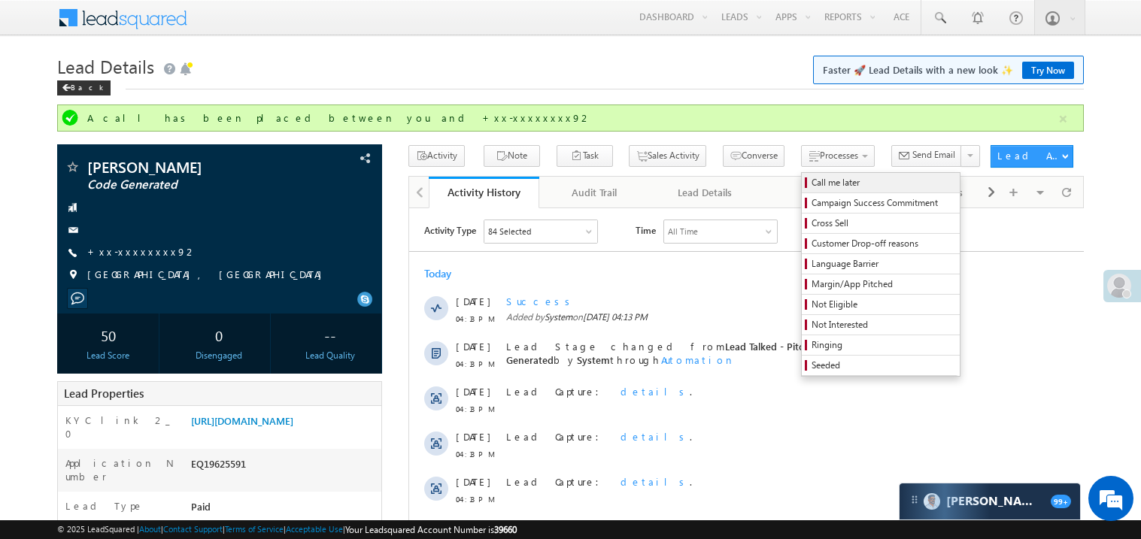
click at [811, 177] on span "Call me later" at bounding box center [882, 183] width 143 height 14
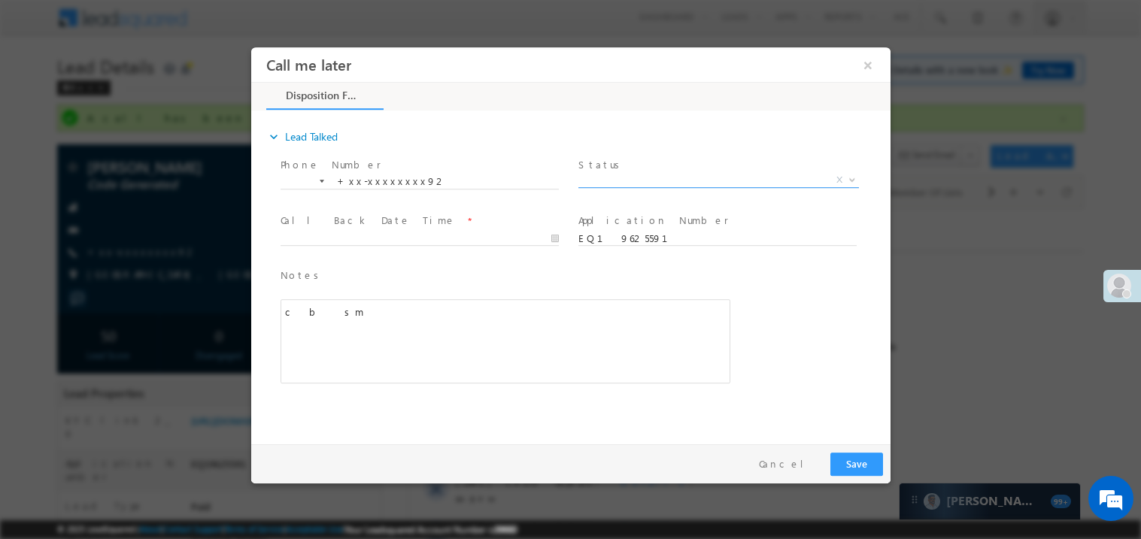
click at [636, 174] on span "X" at bounding box center [717, 179] width 280 height 15
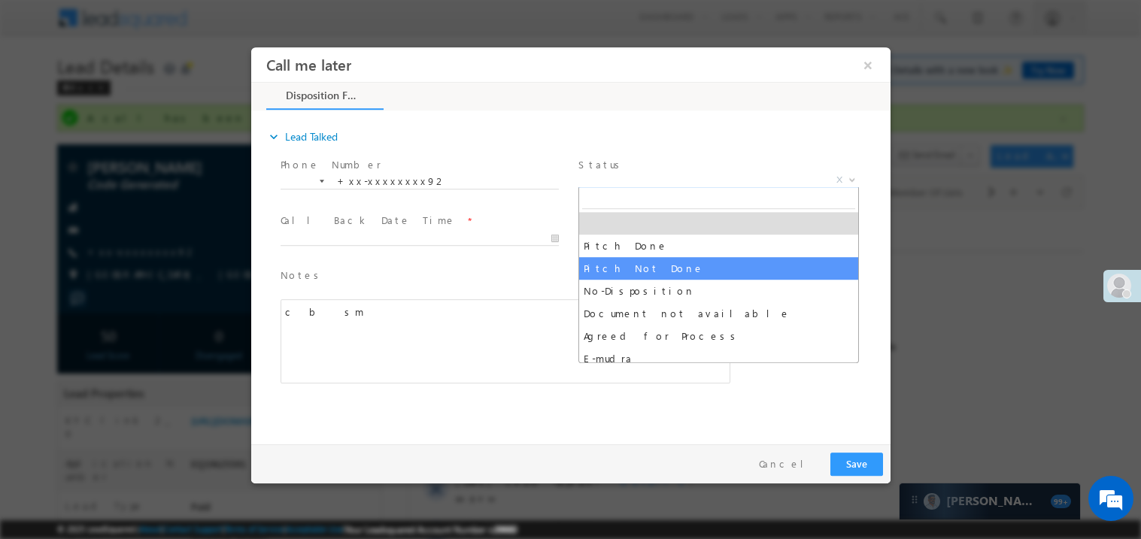
select select "Pitch Not Done"
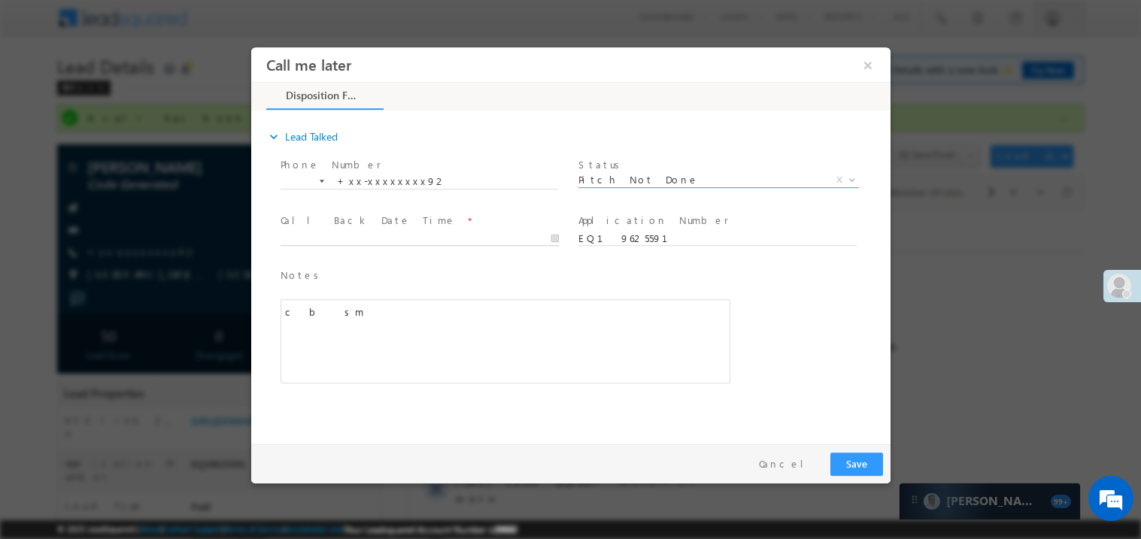
click at [332, 232] on body "Call me later ×" at bounding box center [569, 242] width 639 height 390
type input "09/07/25 10:03 PM"
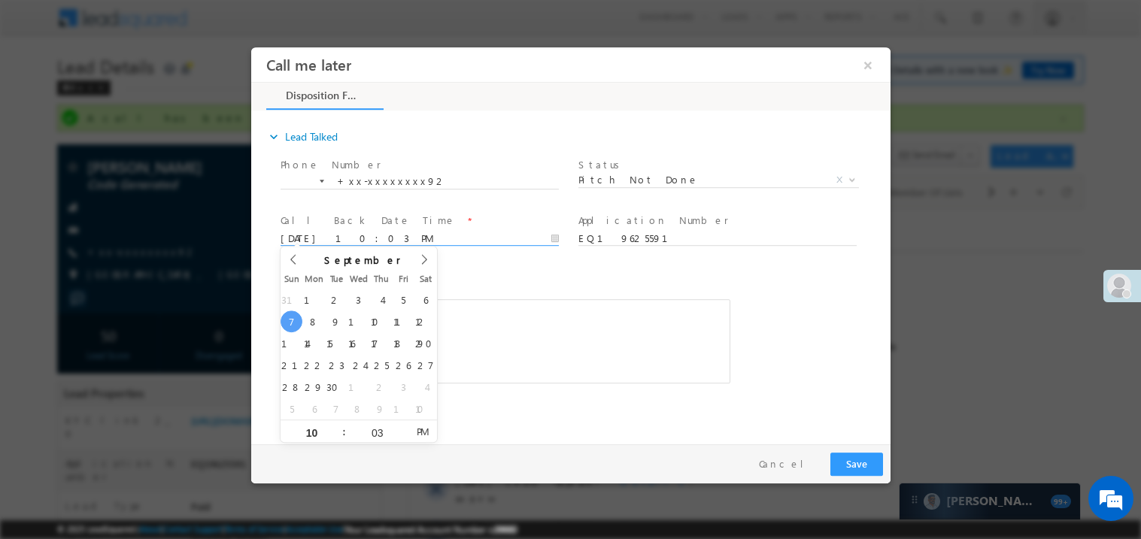
click at [583, 303] on div "c b sm" at bounding box center [505, 341] width 450 height 84
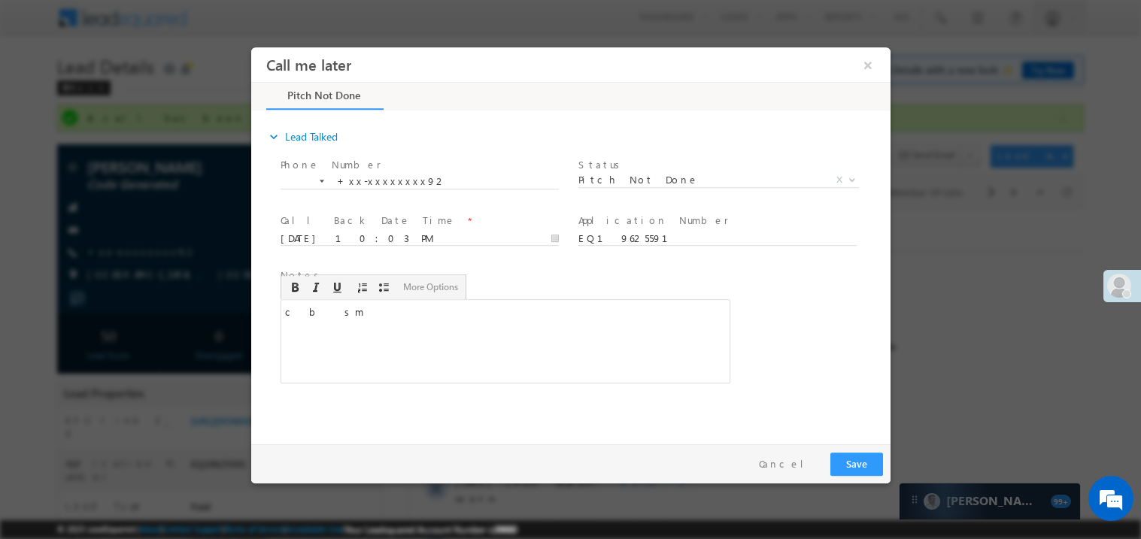
click at [842, 447] on div "Pay & Save Save Cancel" at bounding box center [573, 463] width 647 height 39
click at [850, 456] on button "Save" at bounding box center [855, 463] width 53 height 23
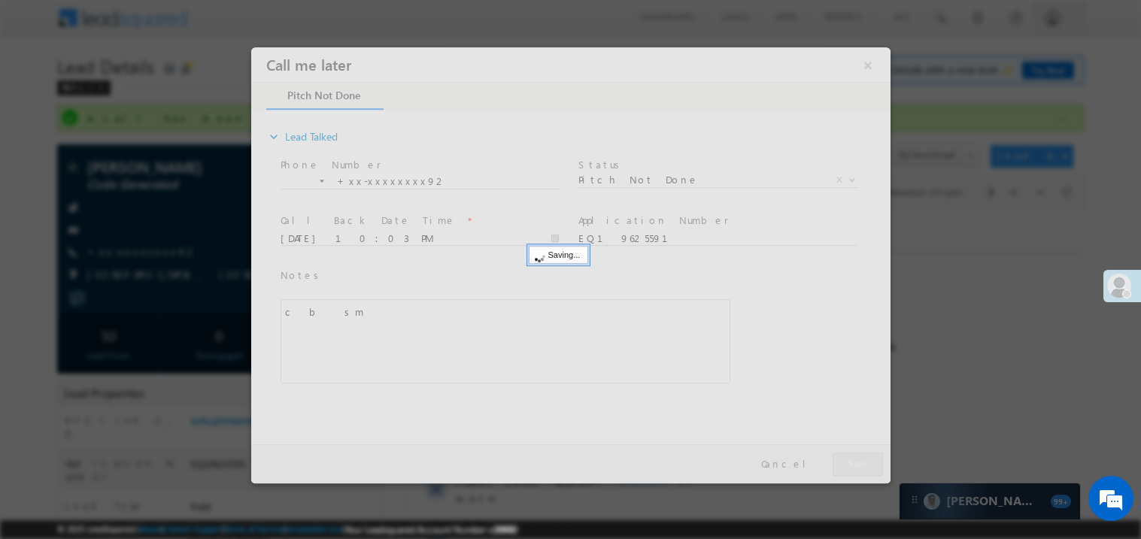
click at [850, 456] on div at bounding box center [569, 265] width 639 height 436
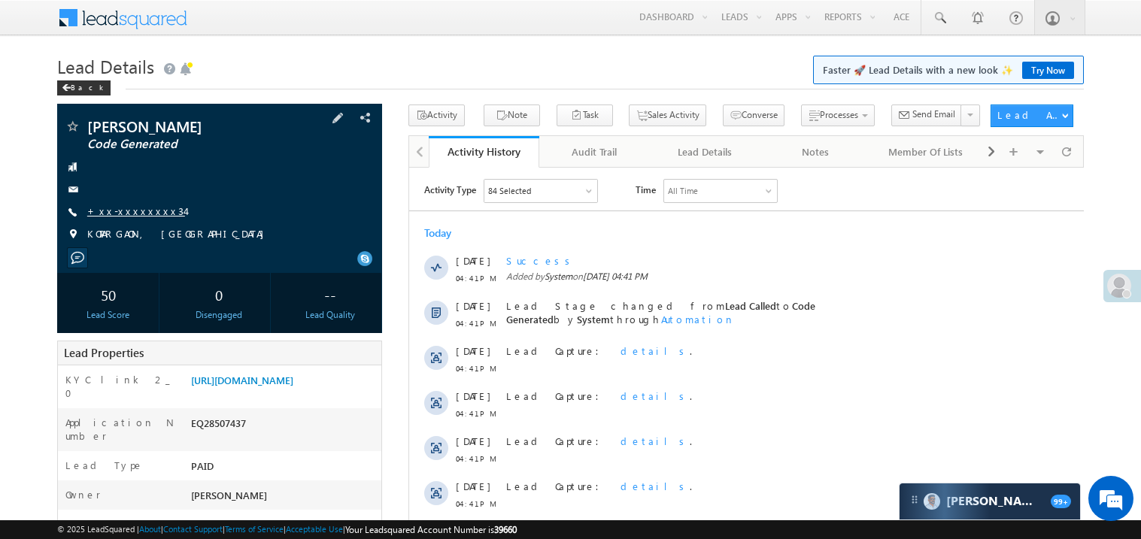
click at [138, 211] on link "+xx-xxxxxxxx34" at bounding box center [136, 211] width 98 height 13
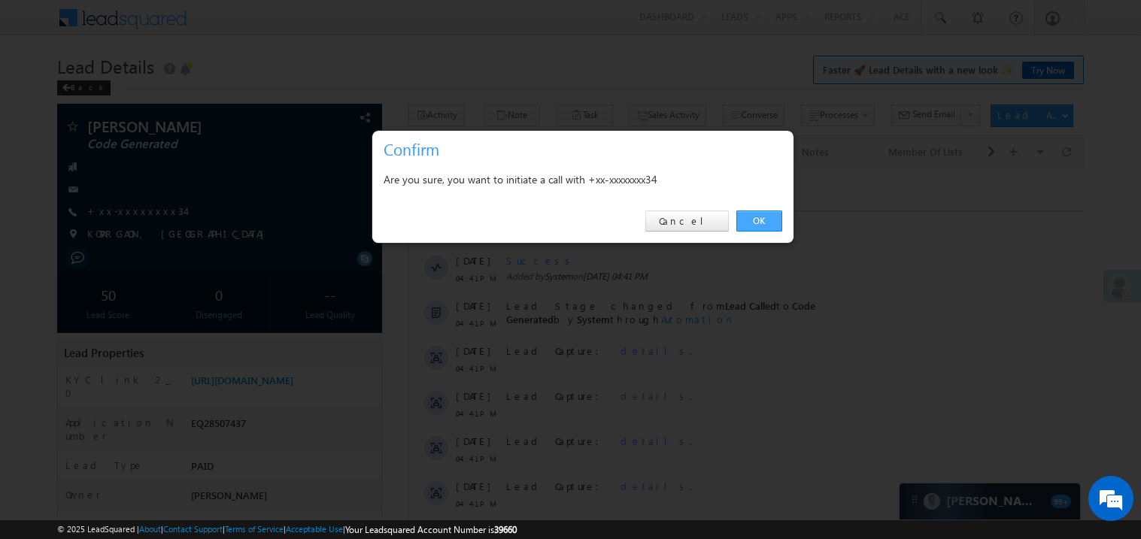
click at [759, 219] on link "OK" at bounding box center [759, 221] width 46 height 21
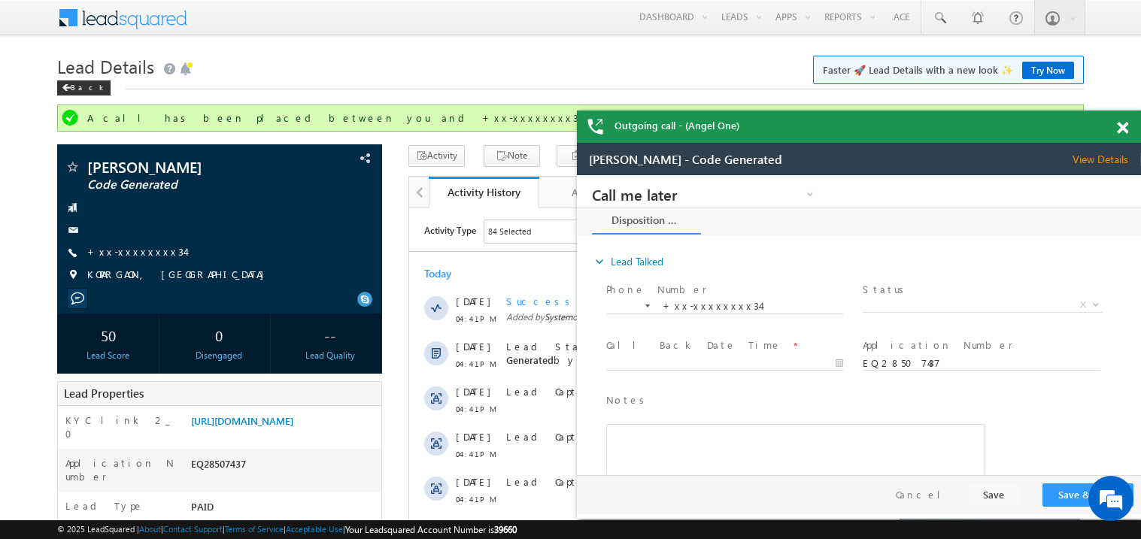
click at [1126, 132] on span at bounding box center [1122, 128] width 11 height 13
